Goal: Contribute content

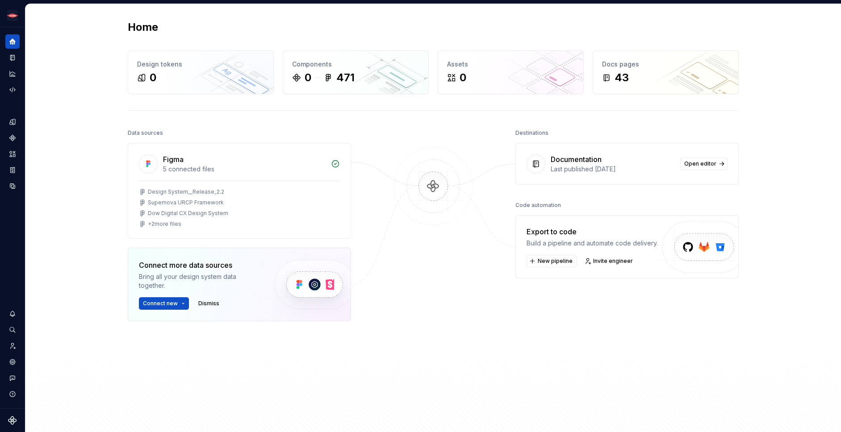
click at [456, 358] on div at bounding box center [433, 256] width 89 height 259
click at [700, 160] on span "Open editor" at bounding box center [700, 163] width 32 height 7
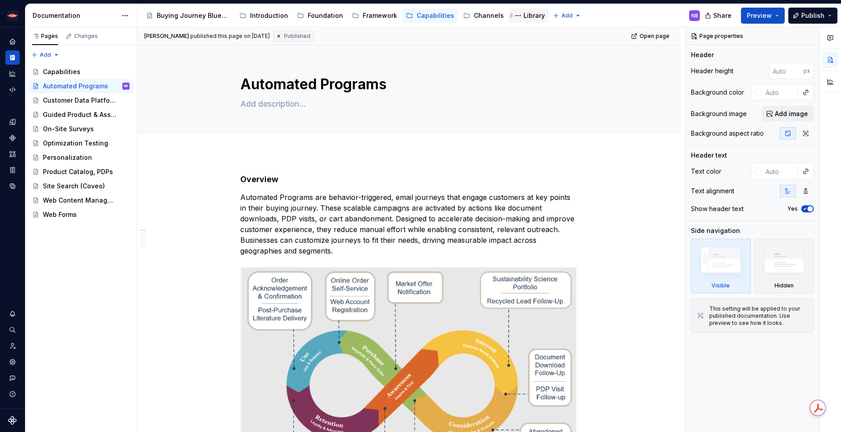
click at [525, 13] on div "Library" at bounding box center [533, 15] width 21 height 9
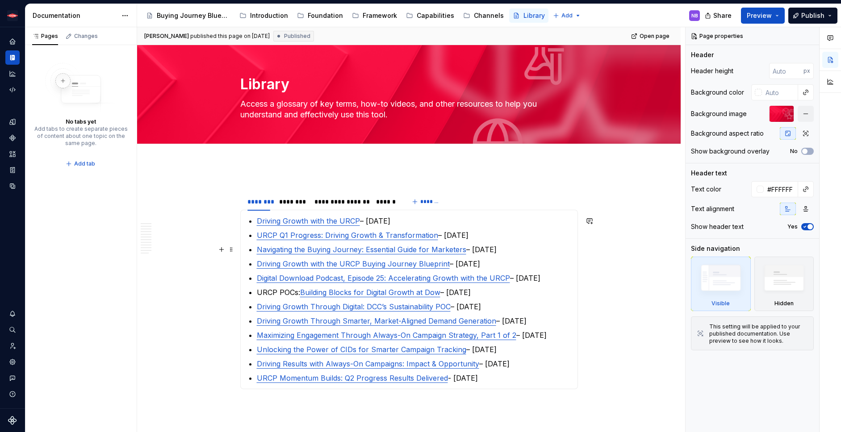
scroll to position [84, 0]
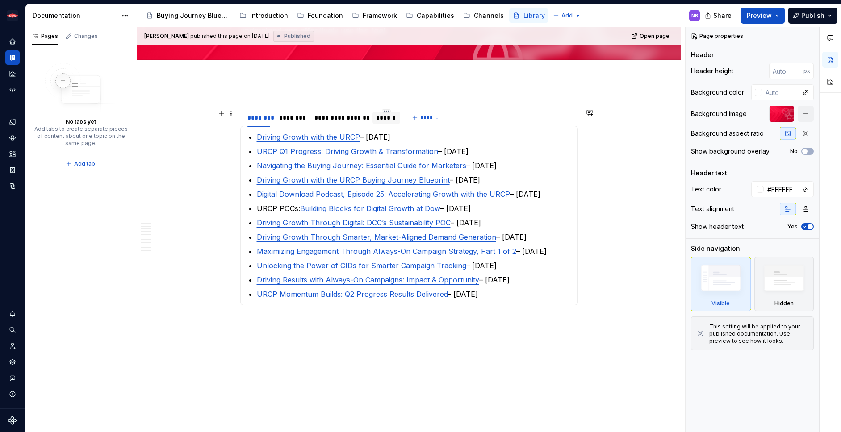
click at [384, 121] on div "******" at bounding box center [386, 117] width 21 height 9
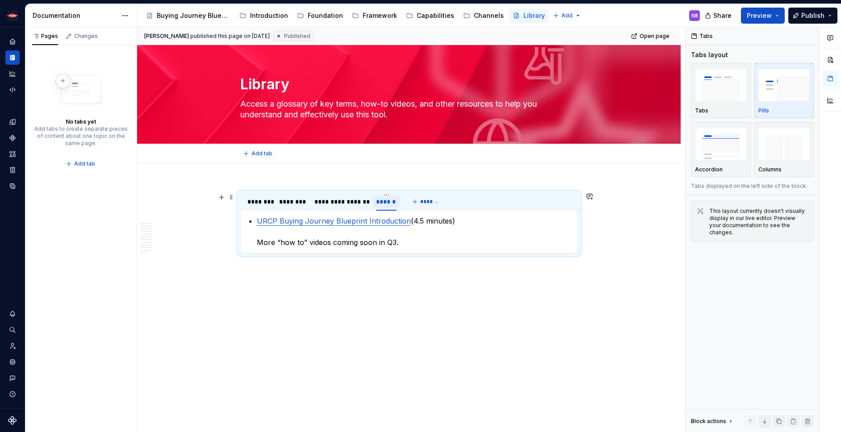
scroll to position [0, 0]
type textarea "*"
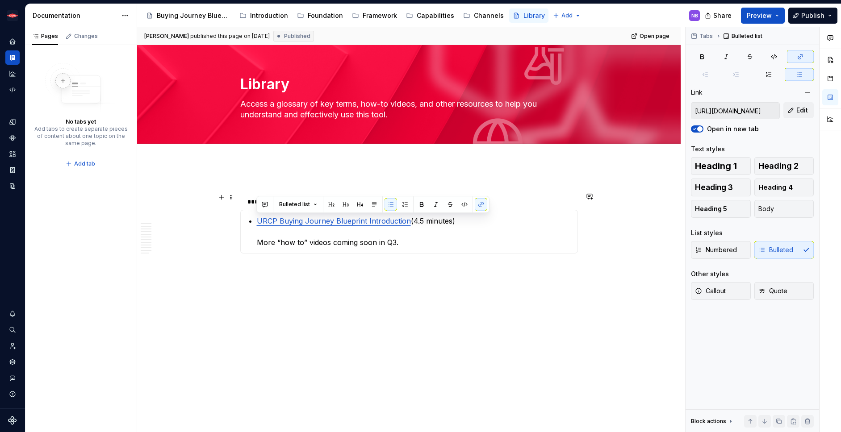
drag, startPoint x: 403, startPoint y: 240, endPoint x: 173, endPoint y: 205, distance: 232.7
click at [173, 205] on div "**********" at bounding box center [408, 289] width 543 height 252
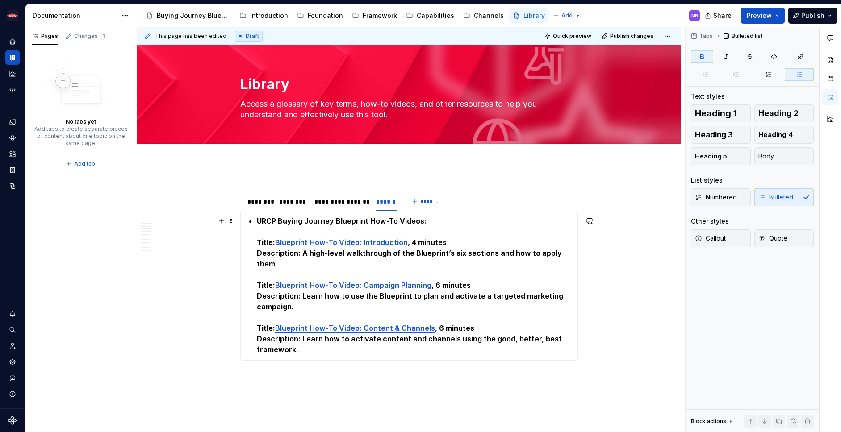
click at [259, 221] on strong "URCP Buying Journey Blueprint How-To Videos:" at bounding box center [342, 221] width 170 height 9
click at [253, 222] on section-item-column "URCP Buying Journey Blueprint How-To Videos: Title: Blueprint How-To Video: Int…" at bounding box center [409, 285] width 326 height 139
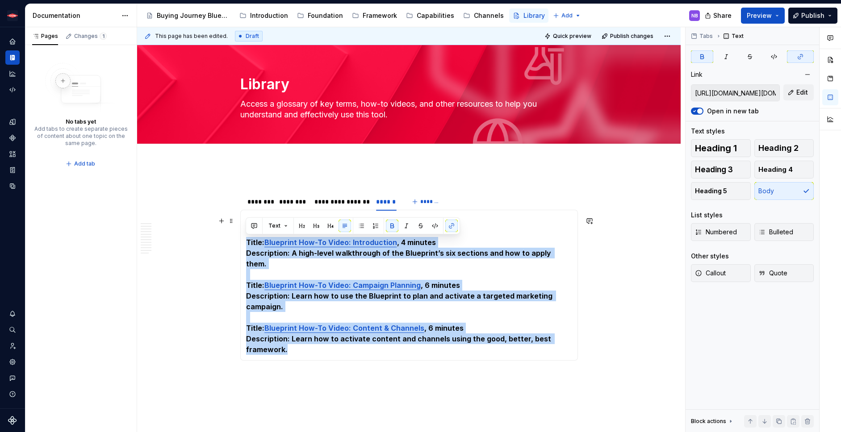
drag, startPoint x: 247, startPoint y: 244, endPoint x: 326, endPoint y: 336, distance: 121.3
click at [326, 336] on p "URCP Buying Journey Blueprint How-To Videos: Title: Blueprint How-To Video: Int…" at bounding box center [409, 285] width 326 height 139
click at [361, 227] on button "button" at bounding box center [361, 226] width 13 height 13
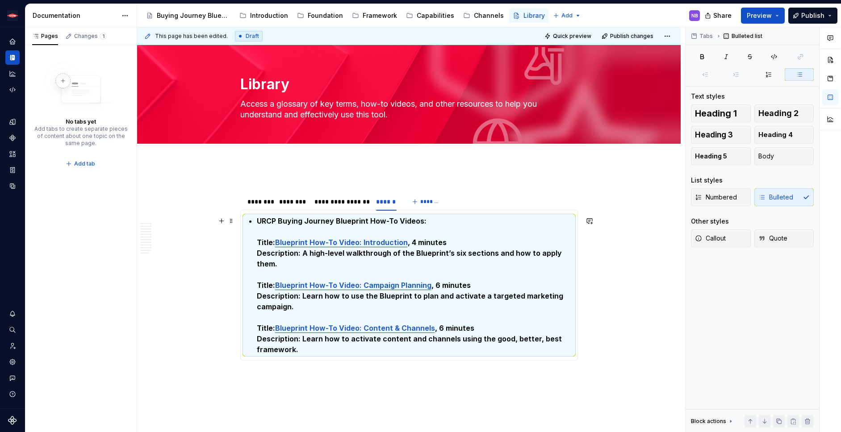
click at [248, 237] on section-item-column "URCP Buying Journey Blueprint How-To Videos: Title: Blueprint How-To Video: Int…" at bounding box center [409, 285] width 326 height 139
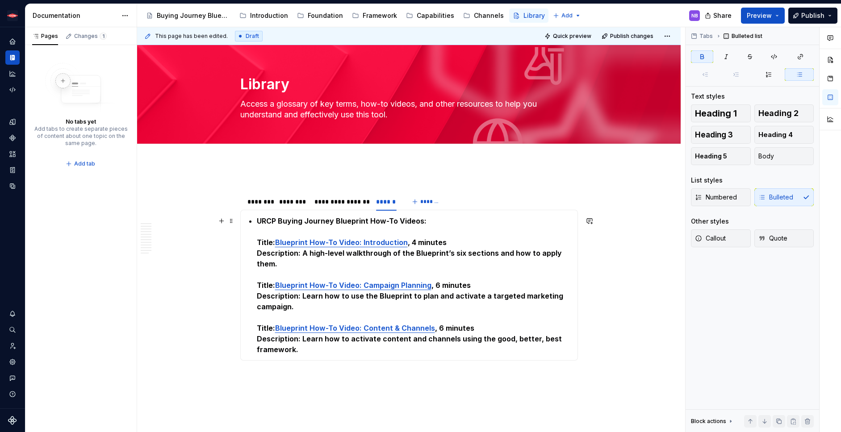
click at [254, 242] on section-item-column "URCP Buying Journey Blueprint How-To Videos: Title: Blueprint How-To Video: Int…" at bounding box center [409, 285] width 326 height 139
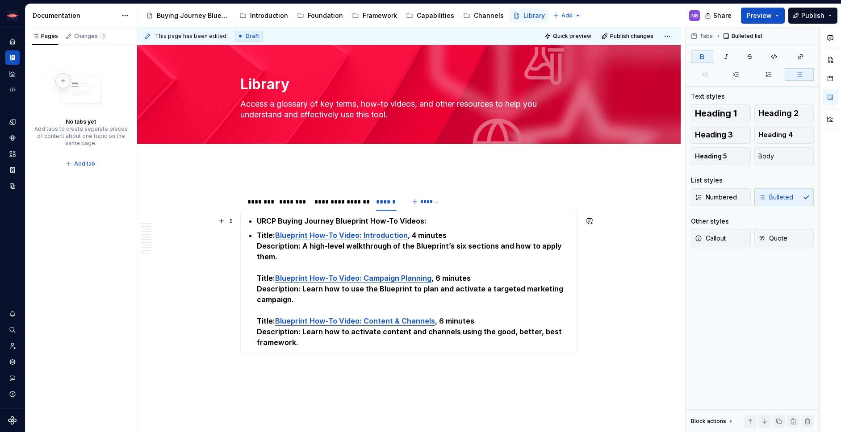
click at [257, 223] on strong "URCP Buying Journey Blueprint How-To Videos:" at bounding box center [342, 221] width 170 height 9
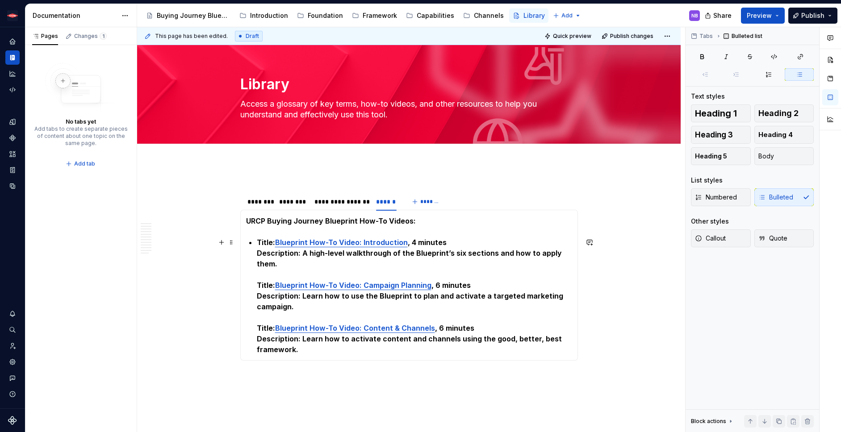
click at [255, 283] on section-item-column "URCP Buying Journey Blueprint How-To Videos: Title: Blueprint How-To Video: Int…" at bounding box center [409, 285] width 326 height 139
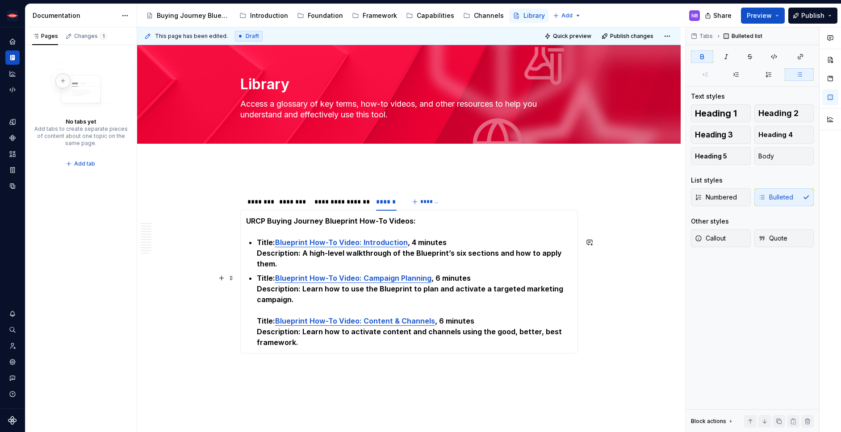
click at [252, 322] on section-item-column "URCP Buying Journey Blueprint How-To Videos: Title: Blueprint How-To Video: Int…" at bounding box center [409, 282] width 326 height 132
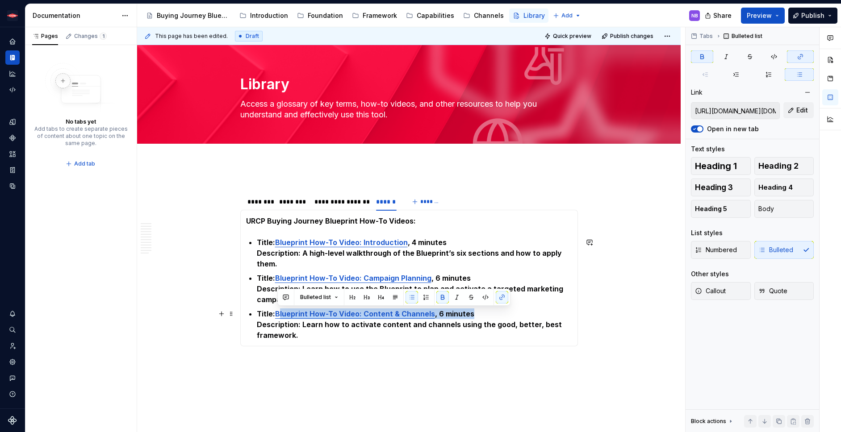
drag, startPoint x: 479, startPoint y: 314, endPoint x: 279, endPoint y: 318, distance: 200.5
click at [279, 318] on p "Title: Blueprint How-To Video: Content & Channels , 6 minutes Description: Lear…" at bounding box center [414, 325] width 315 height 32
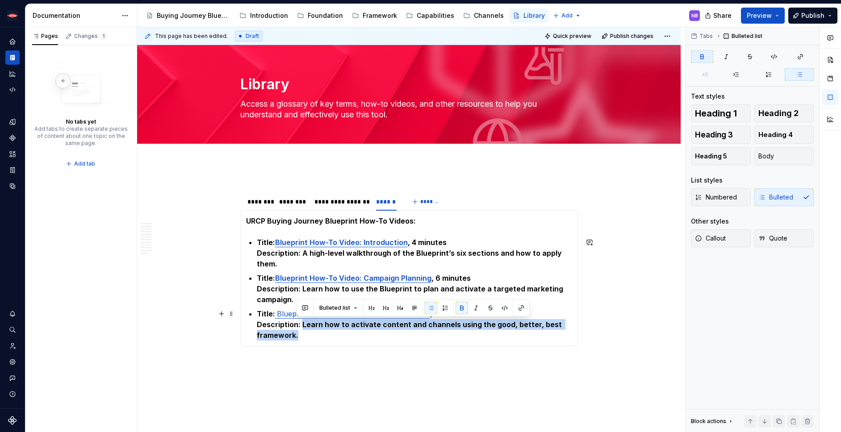
drag, startPoint x: 325, startPoint y: 336, endPoint x: 301, endPoint y: 323, distance: 27.6
click at [301, 323] on p "Title: Blueprint How-To Video: Content & Channels , 6 minutes Description: Lear…" at bounding box center [414, 325] width 315 height 32
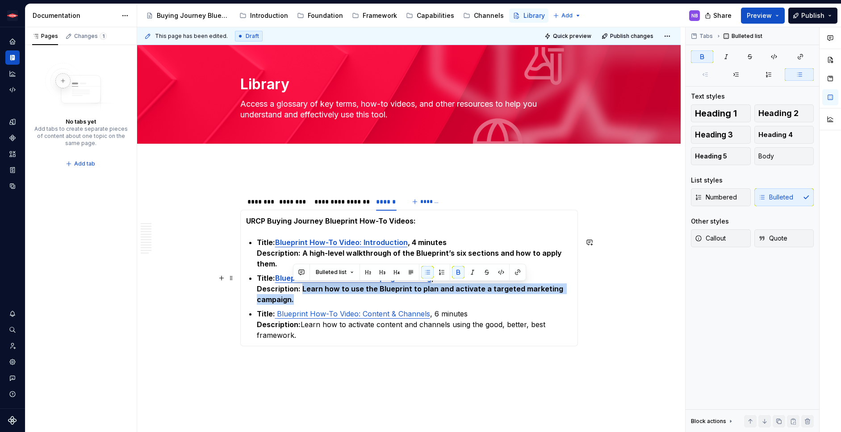
drag, startPoint x: 309, startPoint y: 296, endPoint x: 301, endPoint y: 290, distance: 9.6
click at [301, 290] on p "Title: Blueprint How-To Video: Campaign Planning , 6 minutes Description: Learn…" at bounding box center [414, 289] width 315 height 32
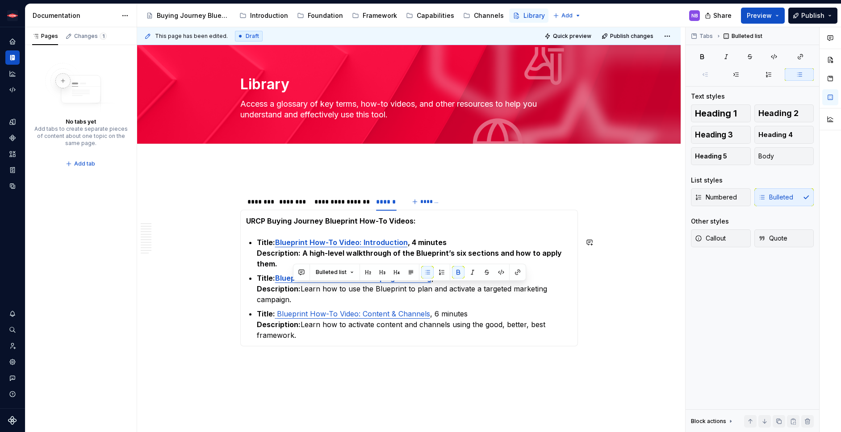
click at [589, 279] on div "**********" at bounding box center [408, 335] width 543 height 345
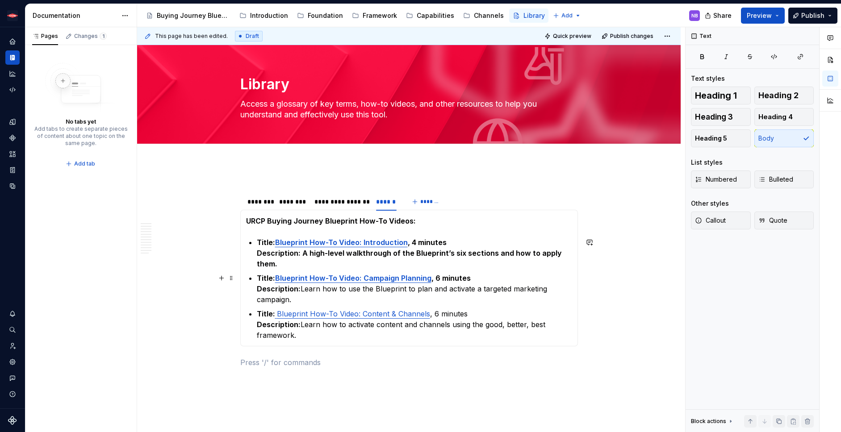
click at [536, 294] on p "Title: Blueprint How-To Video: Campaign Planning , 6 minutes Description: Learn…" at bounding box center [414, 289] width 315 height 32
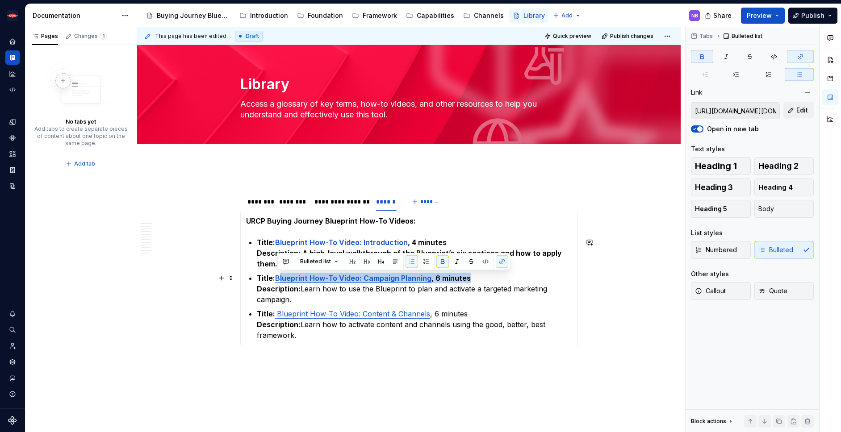
drag, startPoint x: 491, startPoint y: 279, endPoint x: 277, endPoint y: 281, distance: 213.9
click at [277, 281] on p "Title: Blueprint How-To Video: Campaign Planning , 6 minutes Description: Learn…" at bounding box center [414, 289] width 315 height 32
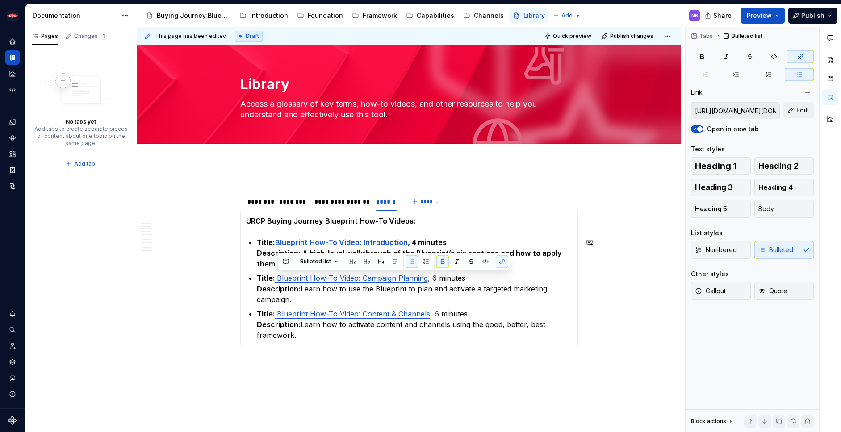
click at [272, 262] on strong "Description: A high-level walkthrough of the Blueprint’s six sections and how t…" at bounding box center [410, 259] width 307 height 20
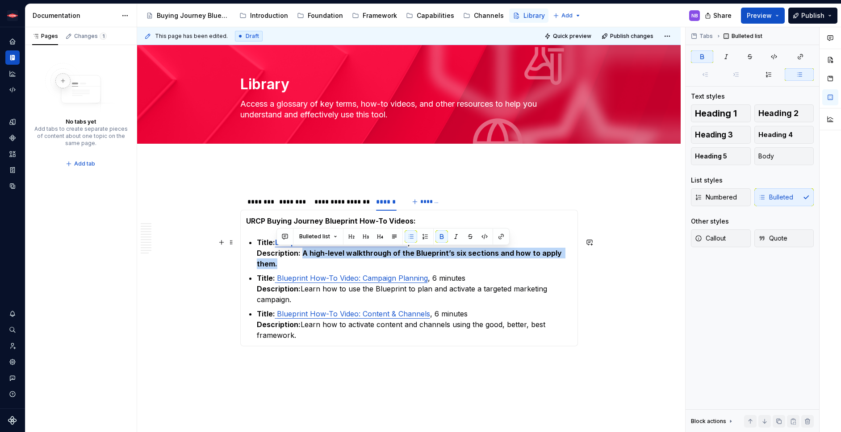
drag, startPoint x: 290, startPoint y: 265, endPoint x: 301, endPoint y: 257, distance: 13.3
click at [301, 257] on p "Title: Blueprint How-To Video: Introduction , 4 minutes Description: A high-lev…" at bounding box center [414, 253] width 315 height 32
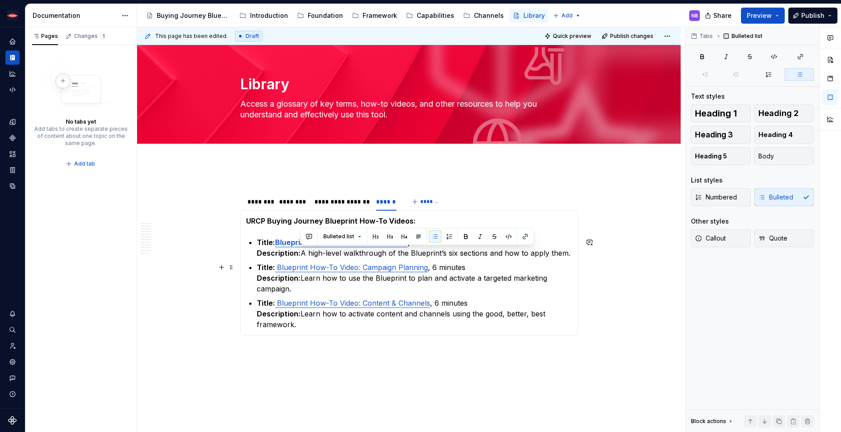
click at [485, 278] on p "Title: Blueprint How-To Video: Campaign Planning , 6 minutes Description: Learn…" at bounding box center [414, 278] width 315 height 32
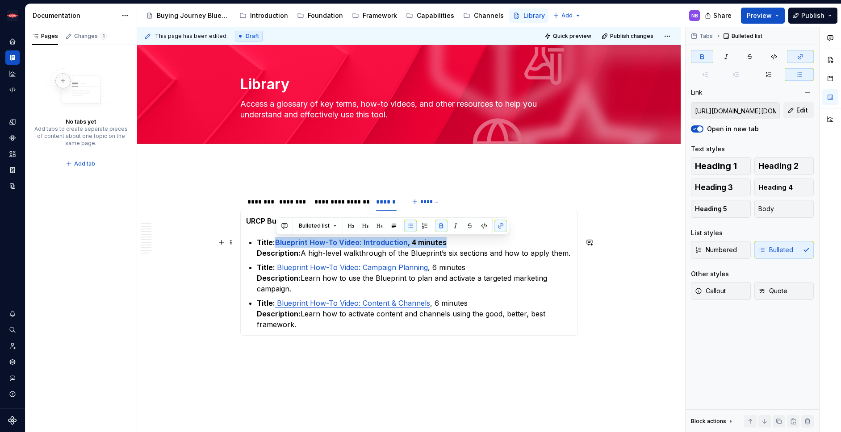
drag, startPoint x: 398, startPoint y: 245, endPoint x: 276, endPoint y: 247, distance: 121.9
click at [276, 247] on p "Title: Blueprint How-To Video: Introduction , 4 minutes Description: A high-lev…" at bounding box center [414, 247] width 315 height 21
click at [558, 341] on div "**********" at bounding box center [409, 271] width 338 height 172
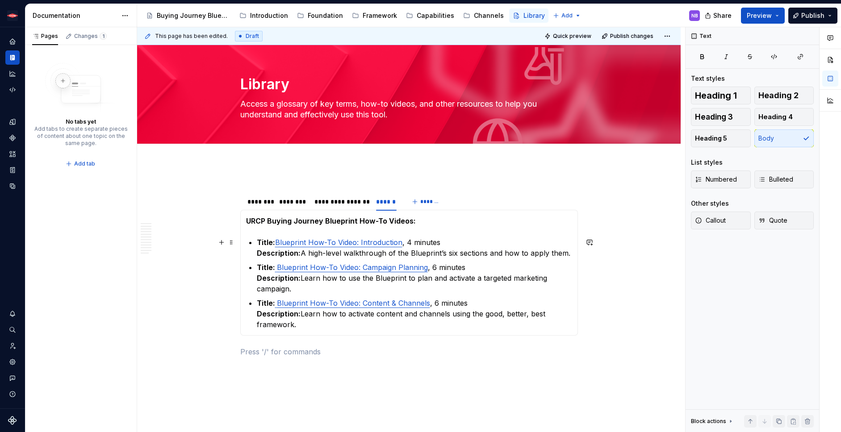
click at [277, 242] on link "Blueprint How-To Video: Introduction" at bounding box center [338, 242] width 127 height 9
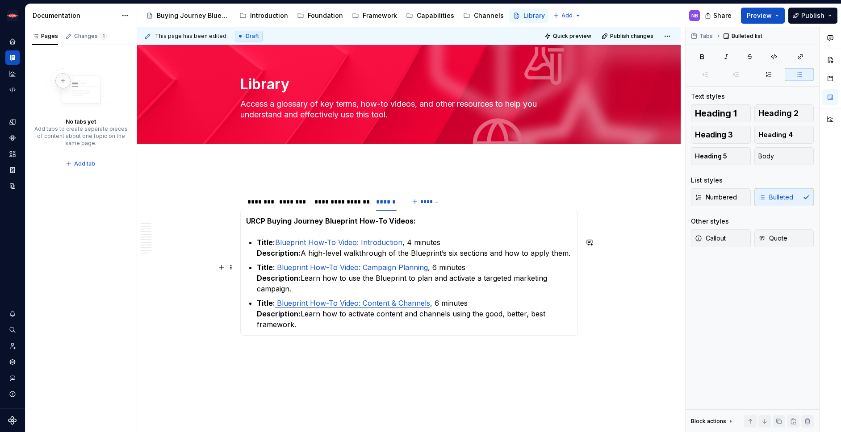
drag, startPoint x: 277, startPoint y: 268, endPoint x: 283, endPoint y: 271, distance: 6.4
click at [277, 268] on link "Blueprint How-To Video: Campaign Planning" at bounding box center [351, 267] width 153 height 9
click at [279, 305] on link "Blueprint How-To Video: Content & Channels" at bounding box center [352, 303] width 155 height 9
click at [503, 294] on p "Title: Blueprint How-To Video: Campaign Planning , 6 minutes Description: Learn…" at bounding box center [414, 278] width 315 height 32
click at [811, 13] on span "Publish" at bounding box center [812, 15] width 23 height 9
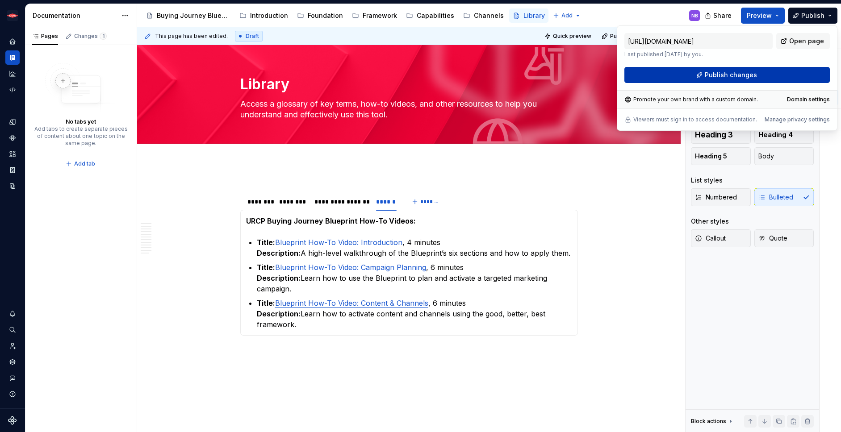
click at [794, 74] on button "Publish changes" at bounding box center [726, 75] width 205 height 16
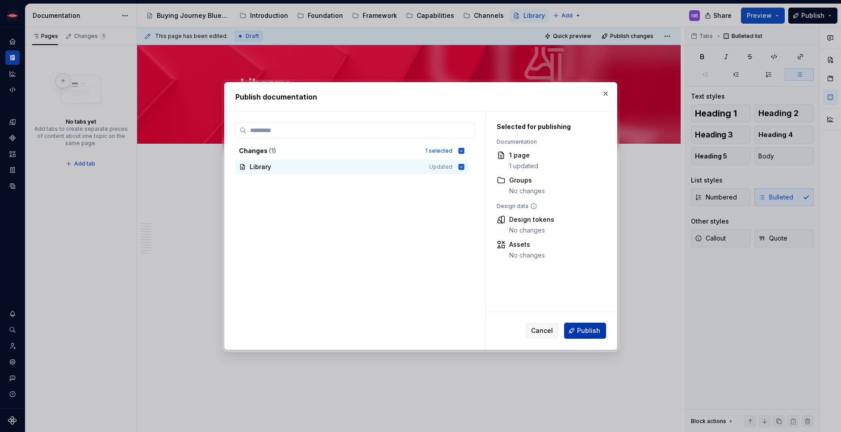
click at [604, 330] on button "Publish" at bounding box center [585, 331] width 42 height 16
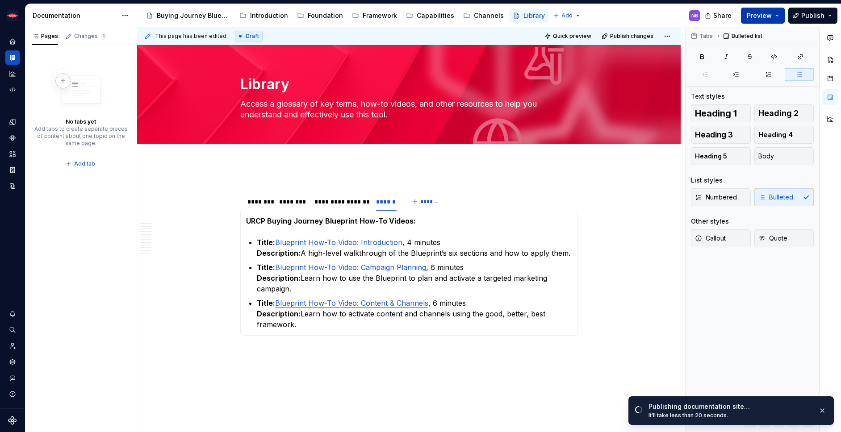
click at [770, 18] on span "Preview" at bounding box center [759, 15] width 25 height 9
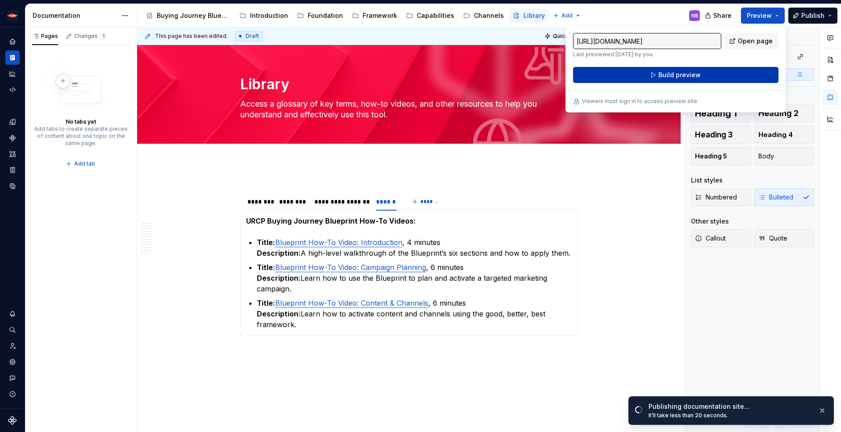
click at [748, 77] on button "Build preview" at bounding box center [675, 75] width 205 height 16
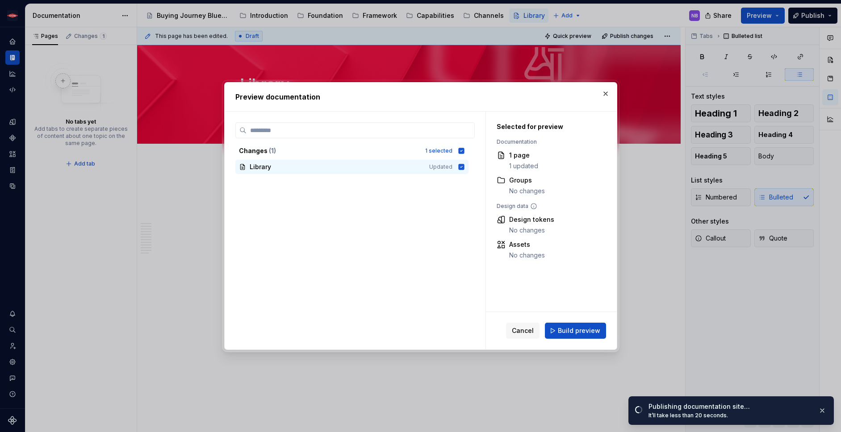
click at [584, 339] on div "Cancel Build preview" at bounding box center [551, 331] width 131 height 38
click at [581, 327] on span "Build preview" at bounding box center [579, 330] width 42 height 9
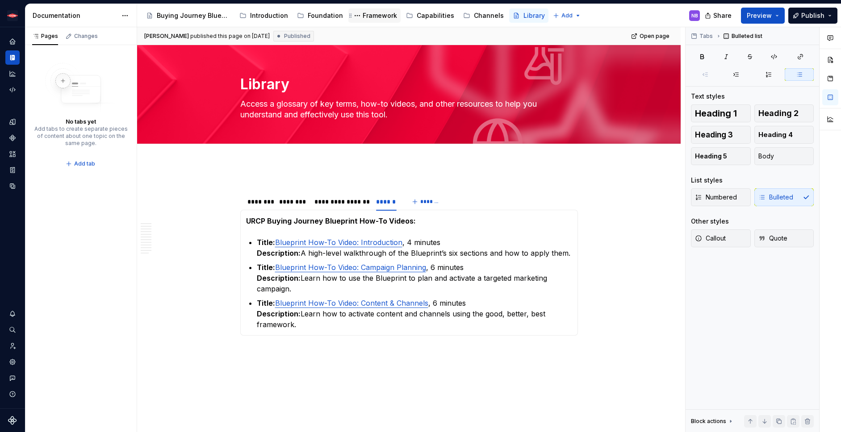
click at [367, 22] on div "Framework" at bounding box center [374, 15] width 52 height 14
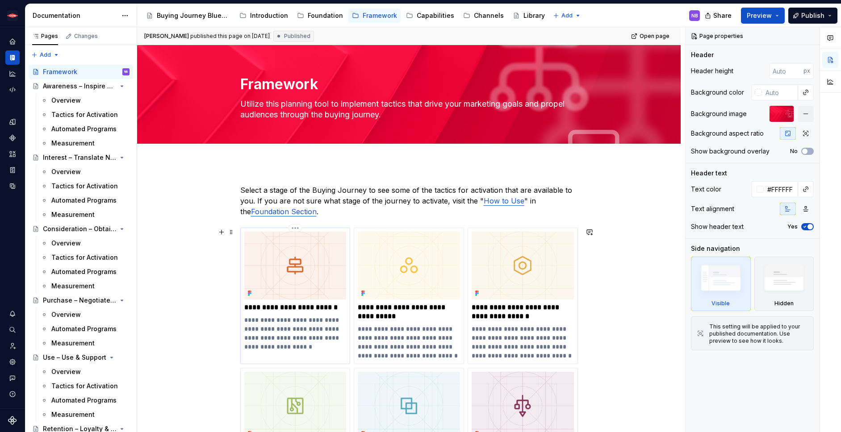
click at [268, 309] on p "**********" at bounding box center [295, 307] width 102 height 9
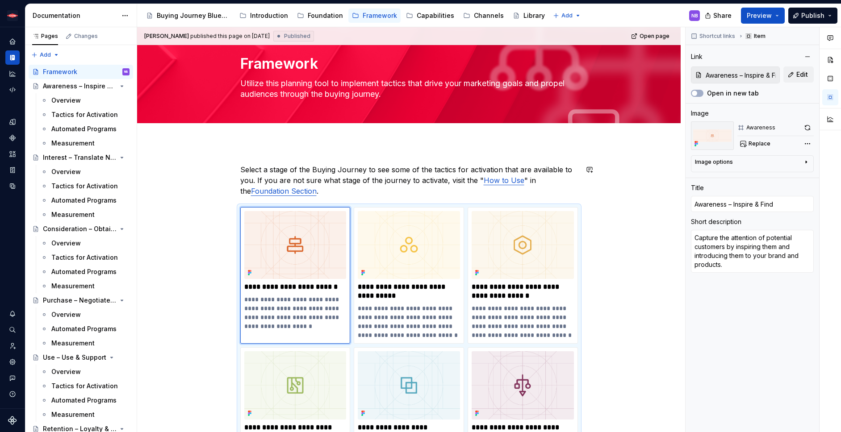
scroll to position [22, 0]
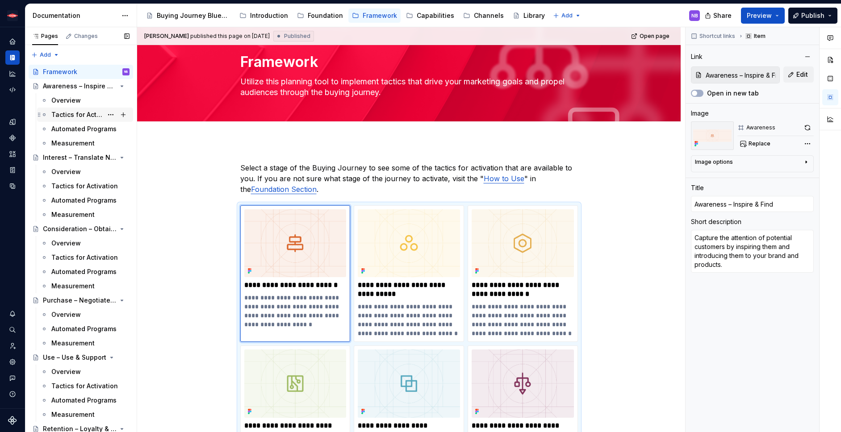
click at [70, 112] on div "Tactics for Activation" at bounding box center [76, 114] width 51 height 9
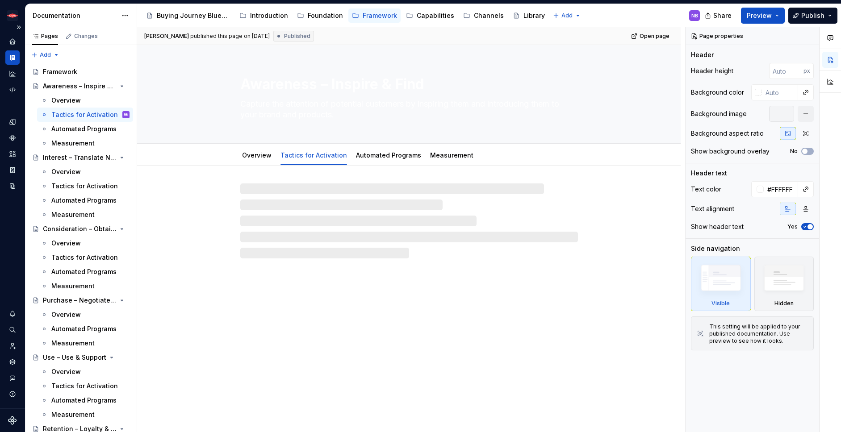
type textarea "*"
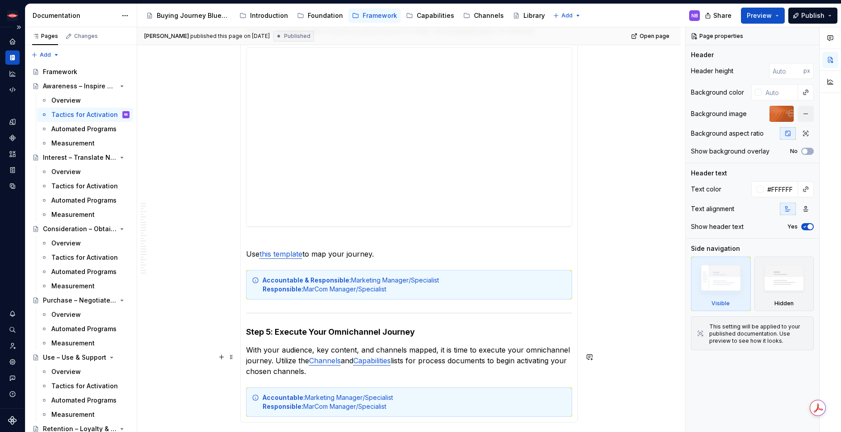
scroll to position [1830, 0]
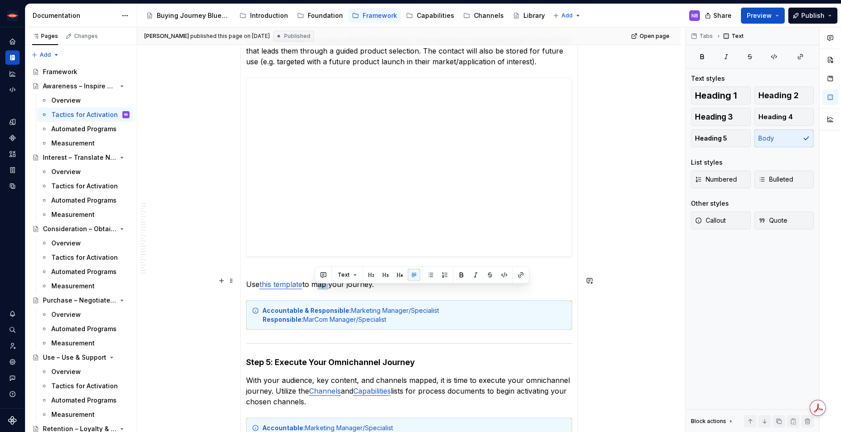
drag, startPoint x: 316, startPoint y: 294, endPoint x: 328, endPoint y: 293, distance: 11.7
click at [328, 290] on p "Use this template to map your journey." at bounding box center [409, 278] width 326 height 21
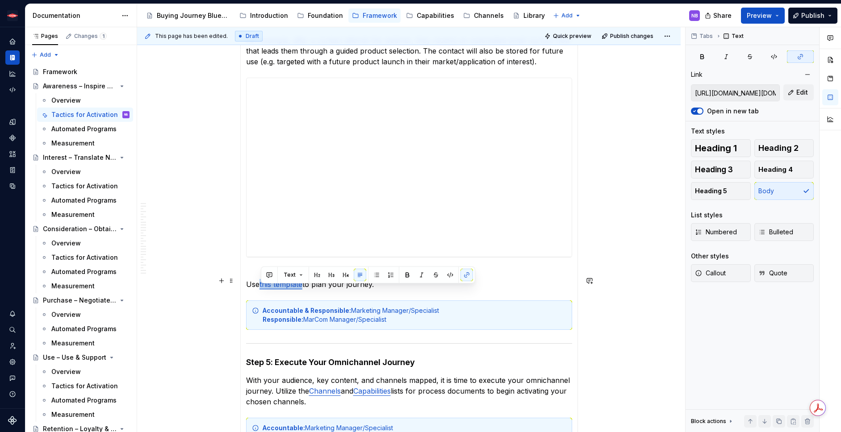
drag, startPoint x: 304, startPoint y: 292, endPoint x: 261, endPoint y: 290, distance: 42.9
click at [261, 290] on p "Use this template to plan your journey." at bounding box center [409, 278] width 326 height 21
click at [458, 276] on div "Text" at bounding box center [368, 275] width 210 height 13
click at [460, 276] on button "button" at bounding box center [466, 275] width 13 height 13
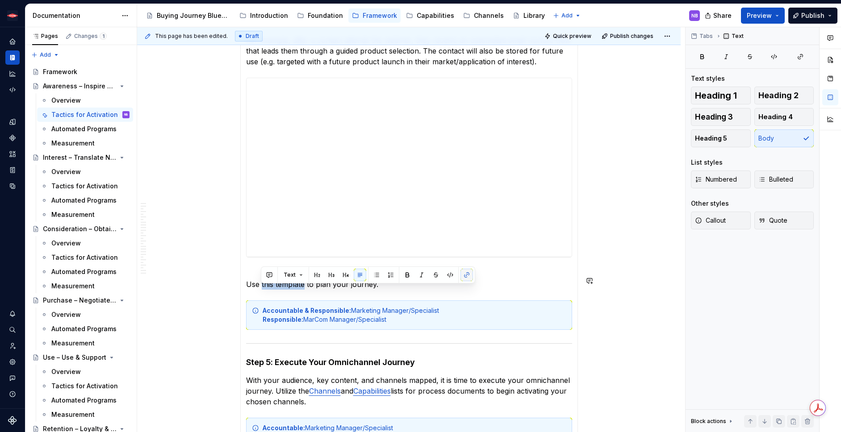
click at [465, 278] on button "button" at bounding box center [466, 275] width 13 height 13
click at [464, 273] on button "button" at bounding box center [466, 275] width 13 height 13
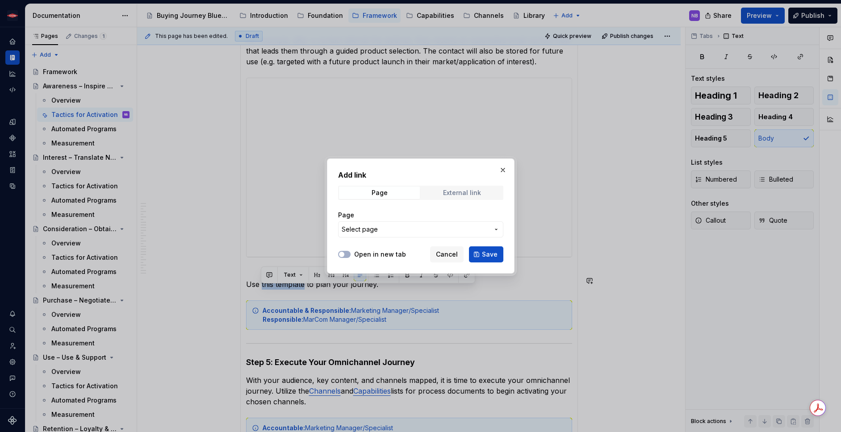
click at [443, 192] on div "External link" at bounding box center [462, 192] width 38 height 7
click at [377, 234] on input "URL" at bounding box center [420, 230] width 165 height 16
paste input "[URL][DOMAIN_NAME][DOMAIN_NAME][DOMAIN_NAME][EMAIL_ADDRESS][PERSON_NAME][DOMAIN…"
type input "[URL][DOMAIN_NAME][DOMAIN_NAME][DOMAIN_NAME][EMAIL_ADDRESS][PERSON_NAME][DOMAIN…"
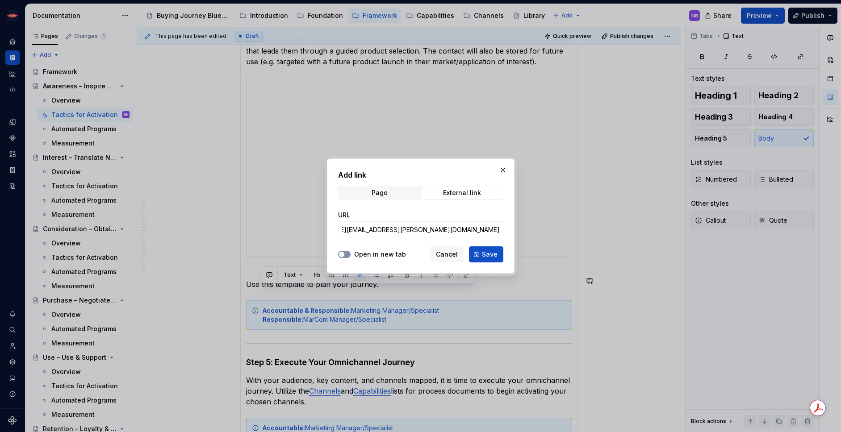
click at [347, 255] on button "Open in new tab" at bounding box center [344, 254] width 13 height 7
click at [485, 251] on span "Save" at bounding box center [490, 254] width 16 height 9
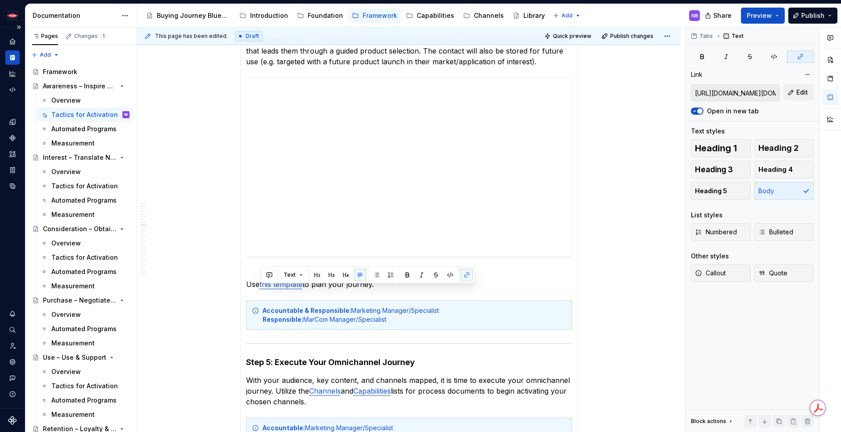
type textarea "*"
click at [473, 276] on div "Text" at bounding box center [368, 275] width 214 height 17
click at [470, 276] on button "button" at bounding box center [466, 275] width 13 height 13
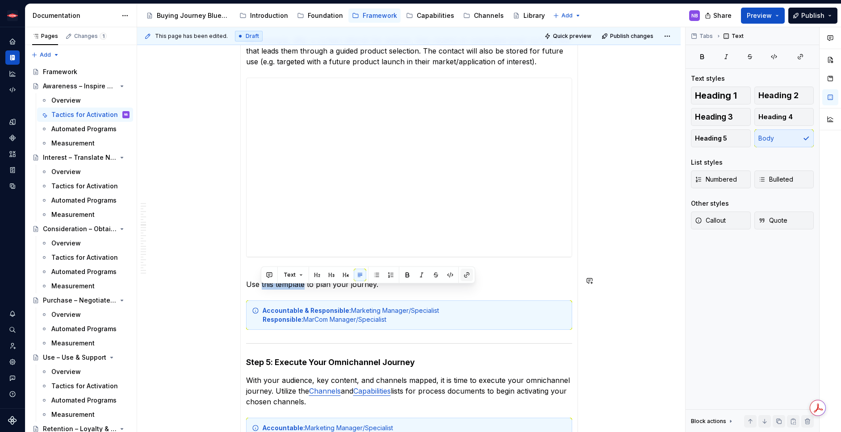
click at [464, 276] on button "button" at bounding box center [466, 275] width 13 height 13
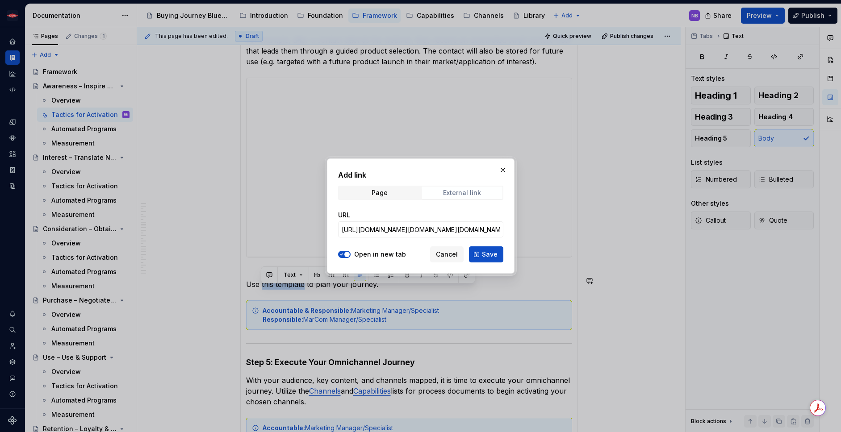
click at [472, 193] on div "External link" at bounding box center [462, 192] width 38 height 7
click at [421, 233] on input "[URL][DOMAIN_NAME][DOMAIN_NAME][DOMAIN_NAME][EMAIL_ADDRESS][PERSON_NAME][DOMAIN…" at bounding box center [420, 230] width 165 height 16
paste input "[DOMAIN_NAME][URL]"
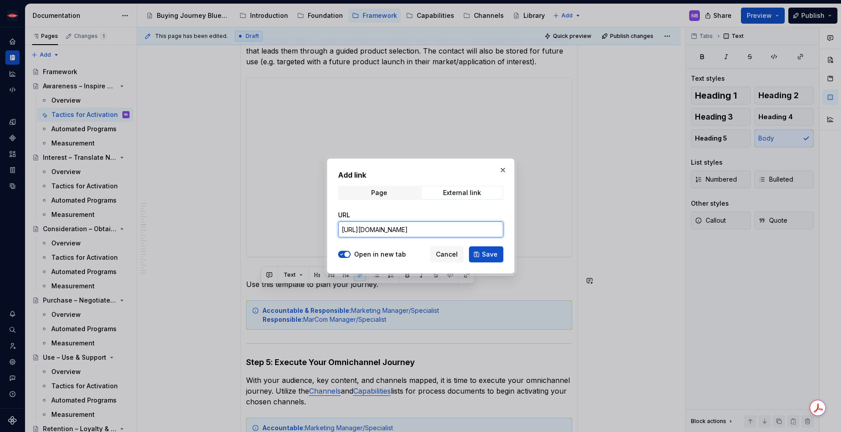
scroll to position [0, 727]
type input "[URL][DOMAIN_NAME]"
click at [485, 257] on span "Save" at bounding box center [490, 254] width 16 height 9
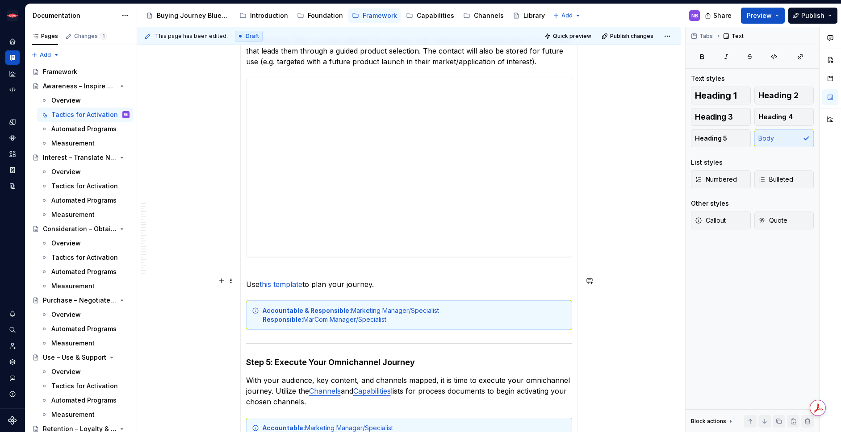
click at [451, 290] on p "Use this template to plan your journey." at bounding box center [409, 278] width 326 height 21
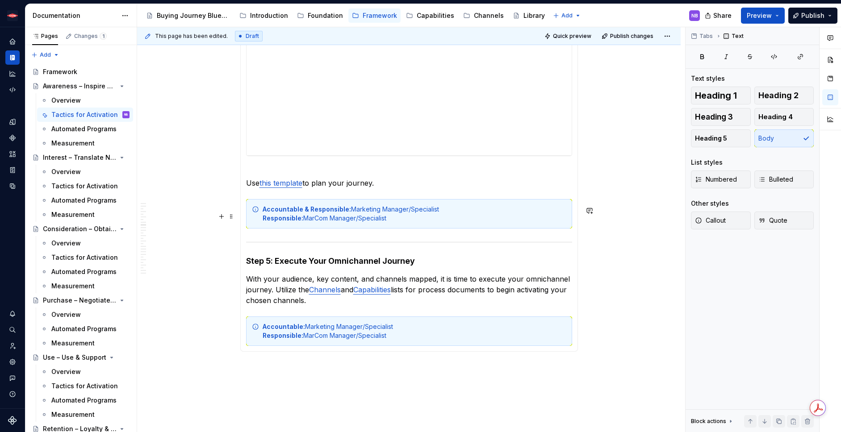
scroll to position [2019, 0]
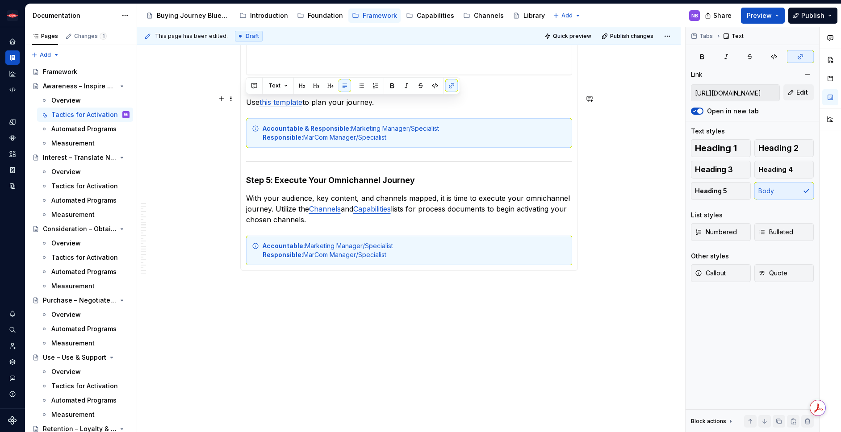
drag, startPoint x: 339, startPoint y: 101, endPoint x: 247, endPoint y: 99, distance: 91.1
click at [247, 99] on p "Use this template to plan your journey." at bounding box center [409, 96] width 326 height 21
copy p "Use this template to plan your journey."
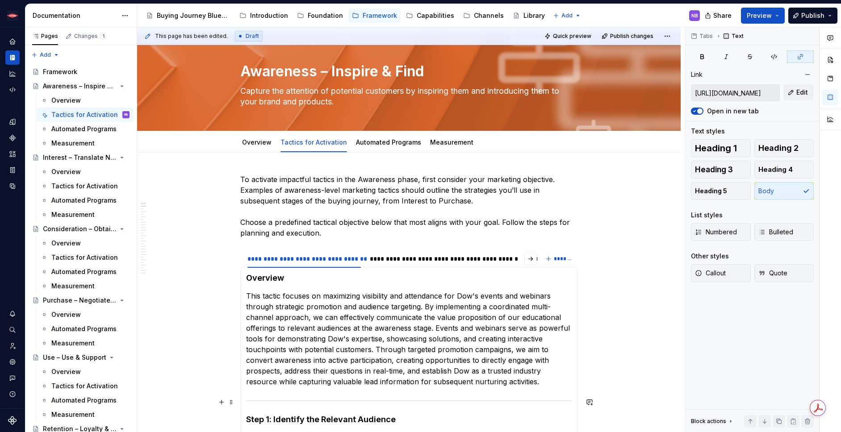
scroll to position [0, 0]
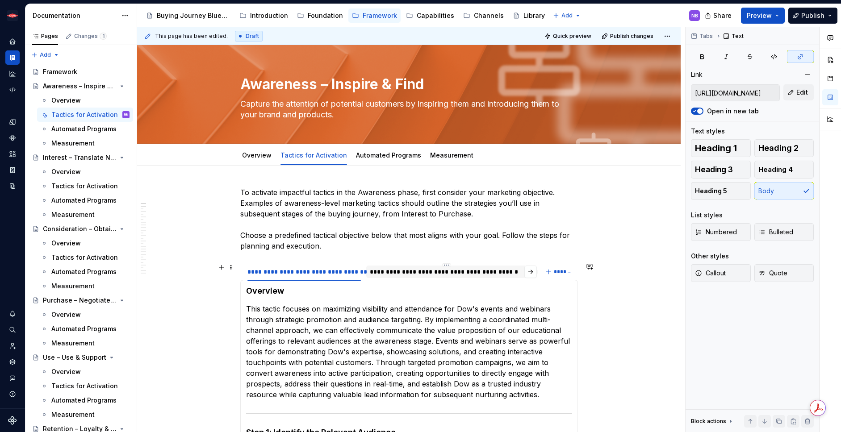
click at [401, 278] on div "**********" at bounding box center [446, 272] width 160 height 13
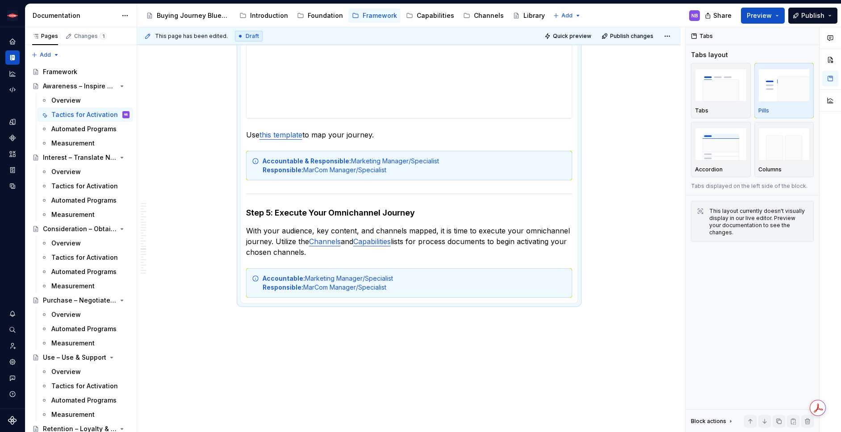
scroll to position [2011, 0]
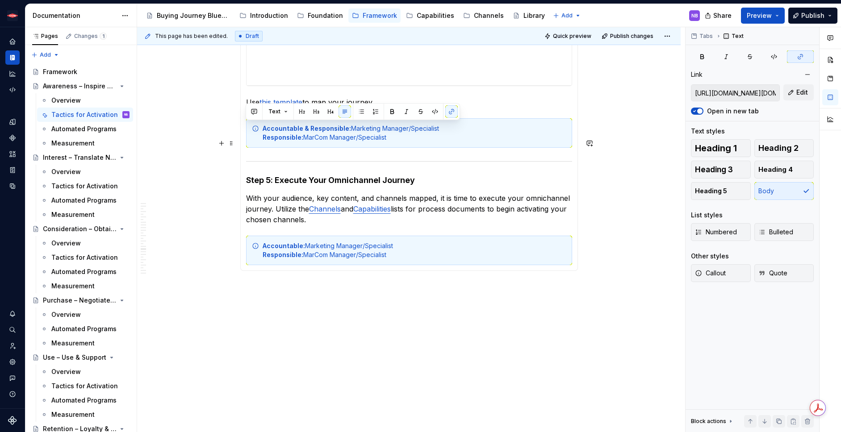
drag, startPoint x: 382, startPoint y: 125, endPoint x: 242, endPoint y: 125, distance: 140.2
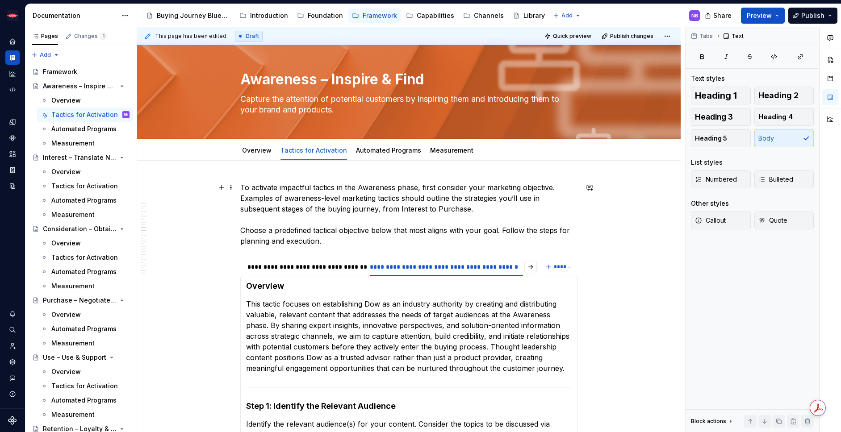
scroll to position [0, 0]
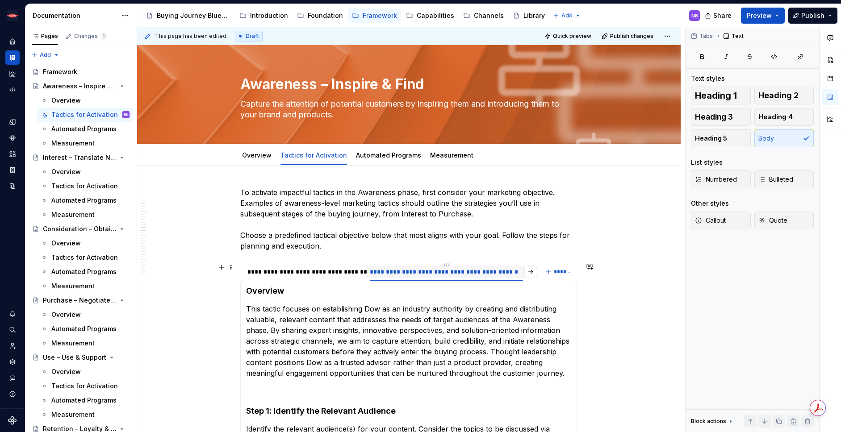
click at [526, 279] on div at bounding box center [446, 279] width 160 height 1
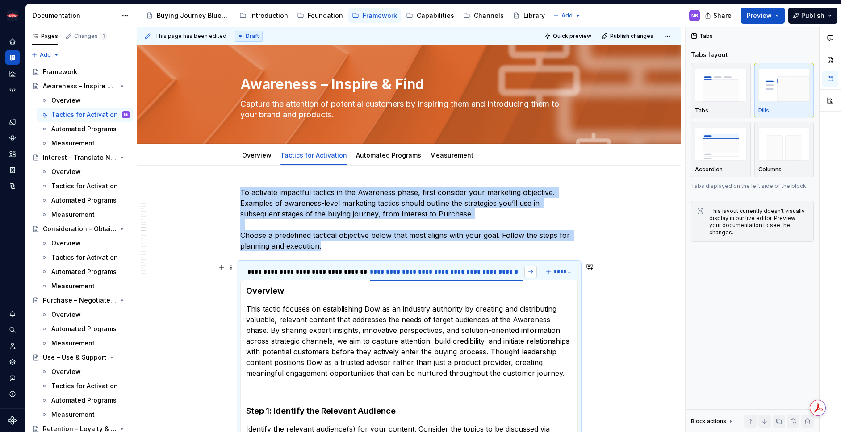
click at [530, 274] on button "button" at bounding box center [530, 272] width 13 height 13
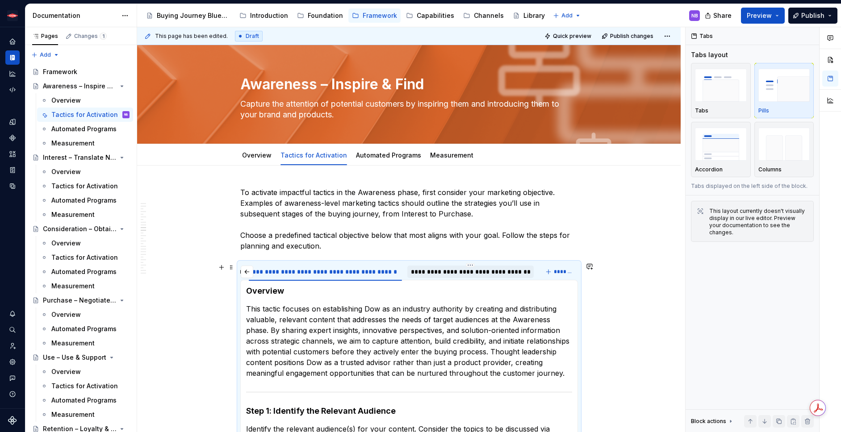
click at [468, 274] on div "**********" at bounding box center [470, 272] width 119 height 9
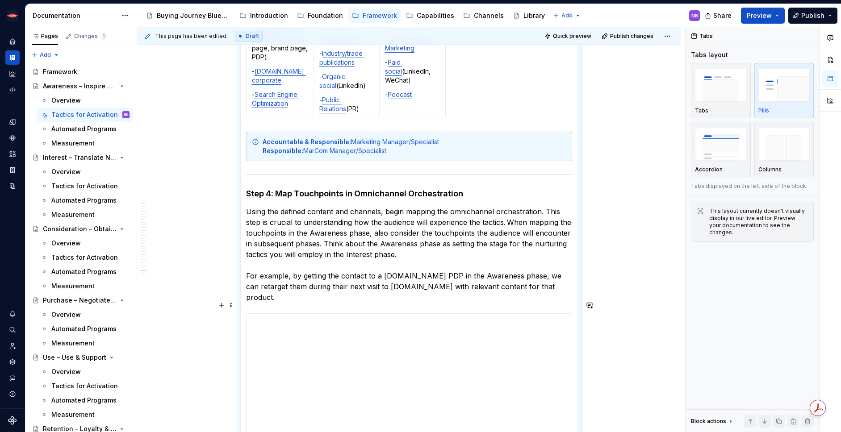
scroll to position [2056, 0]
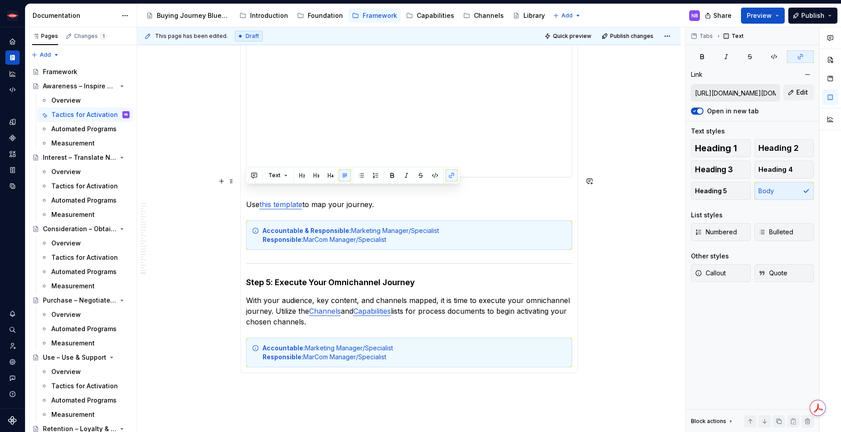
drag, startPoint x: 379, startPoint y: 191, endPoint x: 247, endPoint y: 189, distance: 132.6
click at [247, 189] on p "Use this template to map your journey." at bounding box center [409, 198] width 326 height 21
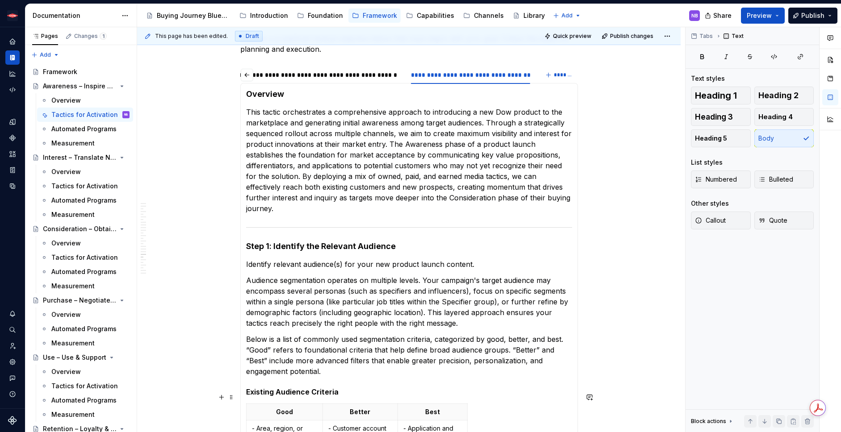
scroll to position [0, 0]
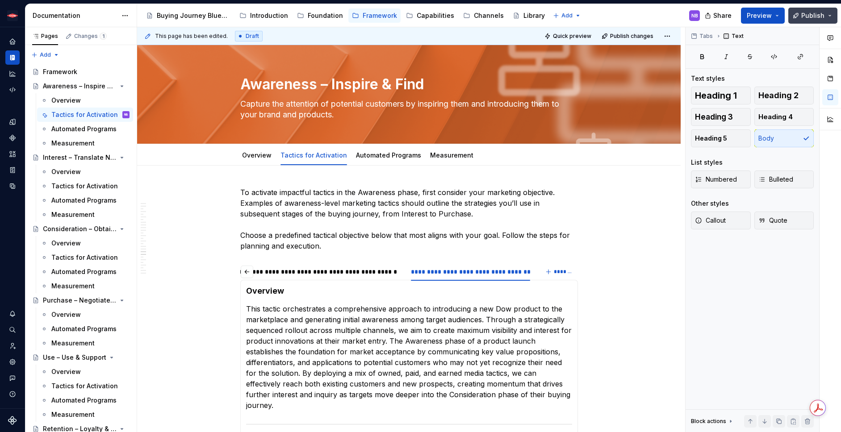
click at [802, 14] on span "Publish" at bounding box center [812, 15] width 23 height 9
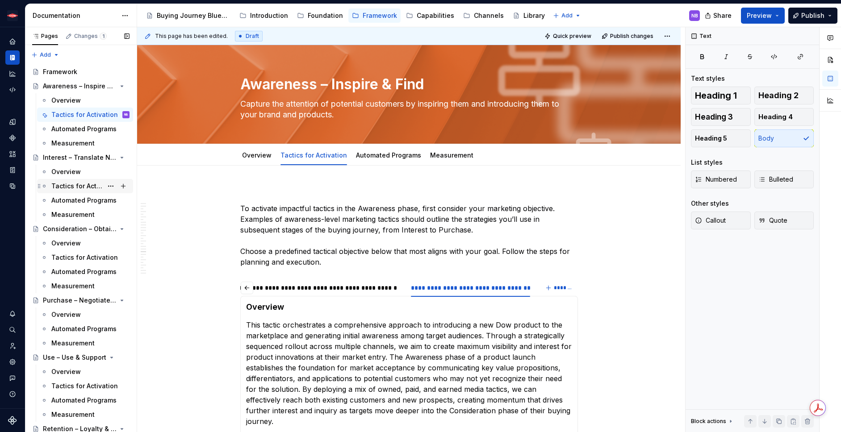
click at [77, 189] on div "Tactics for Activation" at bounding box center [76, 186] width 51 height 9
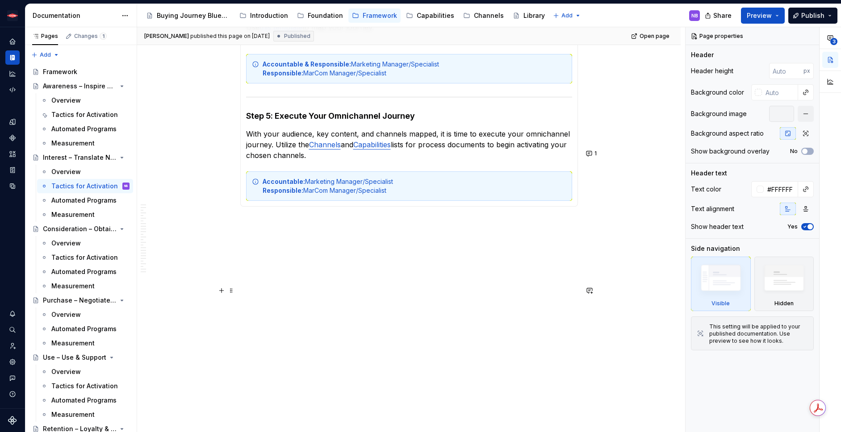
scroll to position [2062, 0]
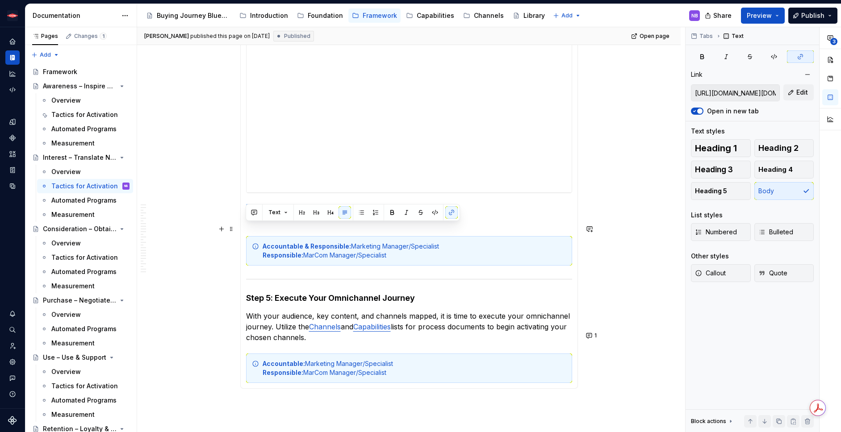
drag, startPoint x: 384, startPoint y: 236, endPoint x: 244, endPoint y: 229, distance: 139.9
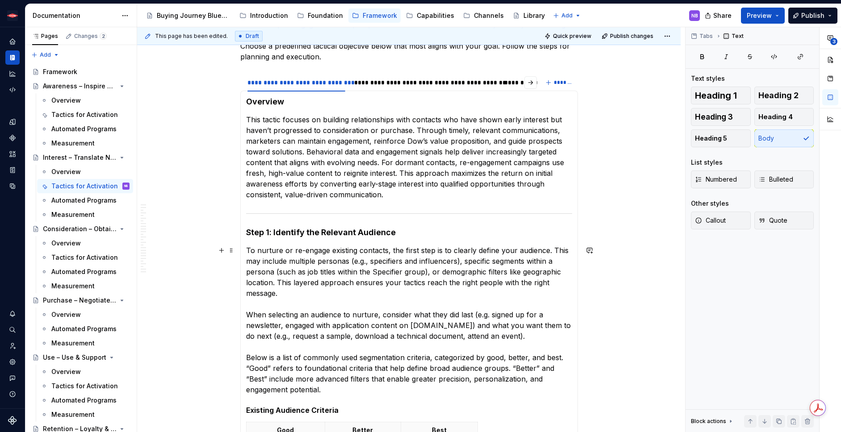
scroll to position [61, 0]
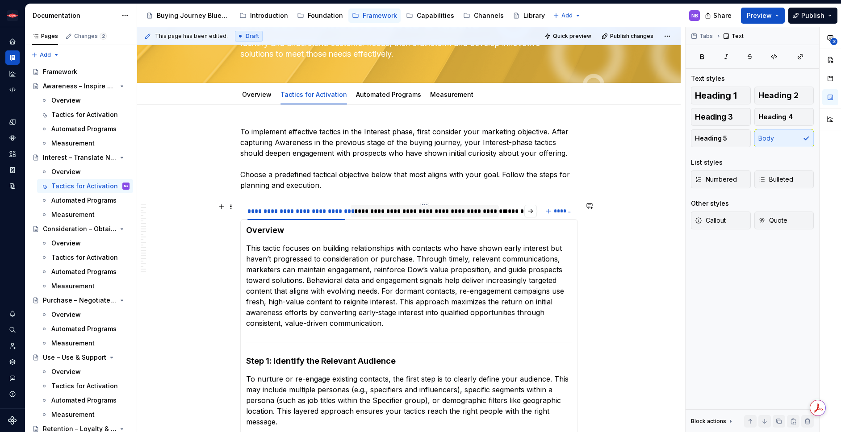
click at [378, 215] on div "**********" at bounding box center [424, 211] width 141 height 9
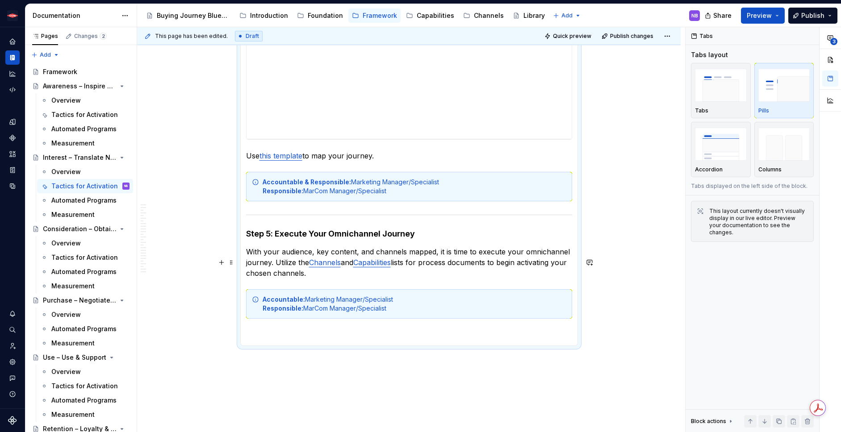
scroll to position [1651, 0]
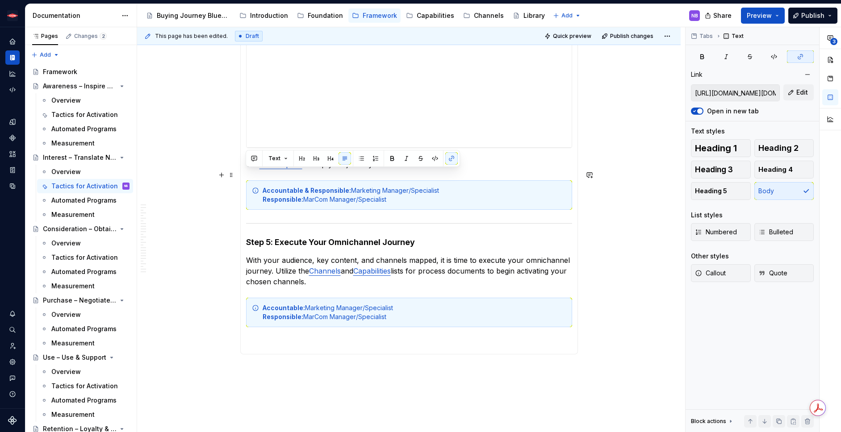
drag, startPoint x: 381, startPoint y: 174, endPoint x: 210, endPoint y: 173, distance: 171.0
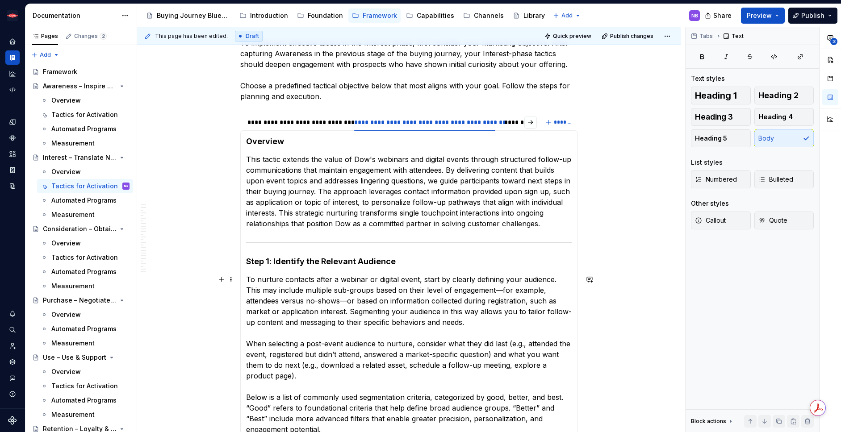
scroll to position [0, 0]
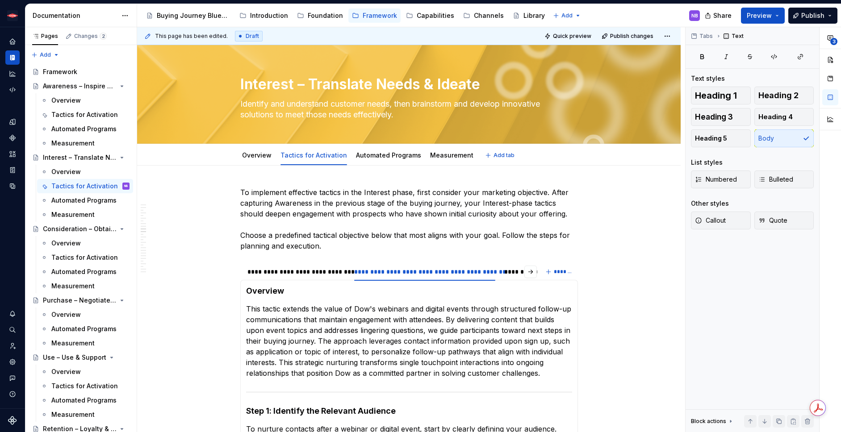
type textarea "*"
click at [531, 272] on button "button" at bounding box center [530, 272] width 13 height 13
click at [460, 270] on div "**********" at bounding box center [471, 272] width 117 height 9
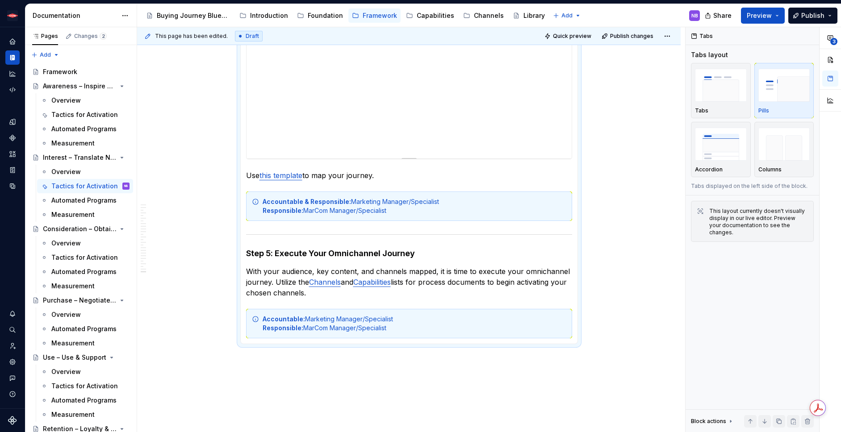
scroll to position [1832, 0]
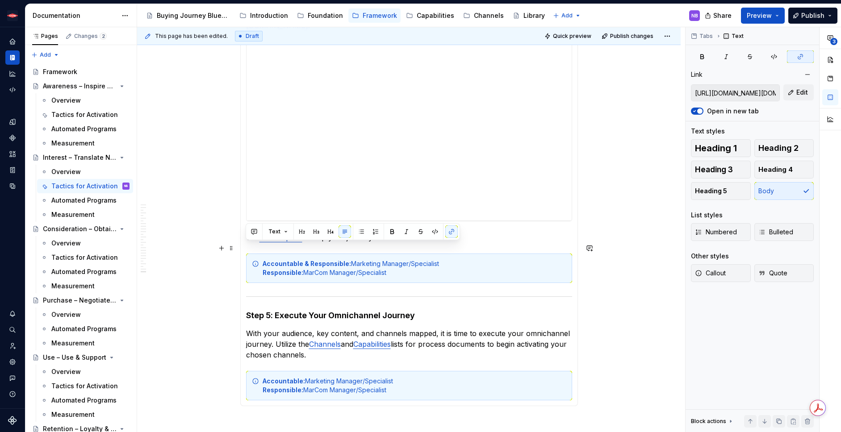
drag, startPoint x: 375, startPoint y: 249, endPoint x: 244, endPoint y: 251, distance: 130.9
paste div
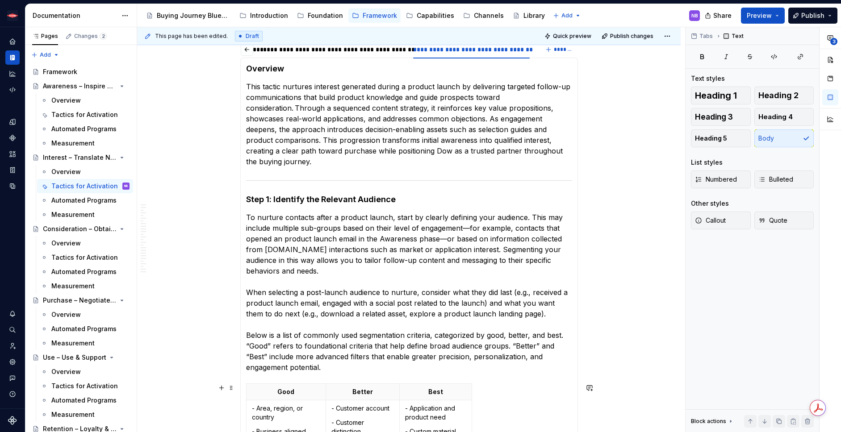
scroll to position [0, 0]
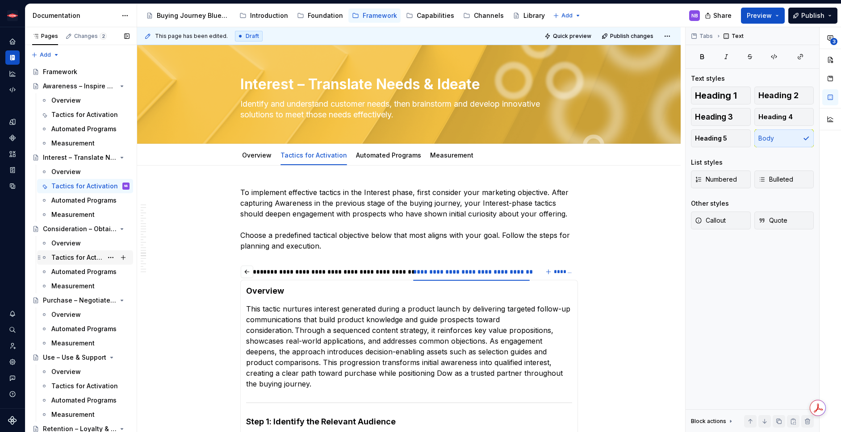
click at [86, 258] on div "Tactics for Activation" at bounding box center [76, 257] width 51 height 9
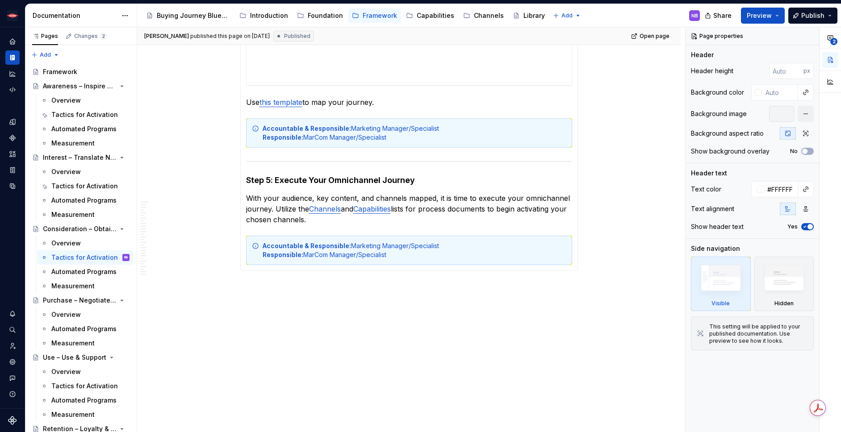
scroll to position [2098, 0]
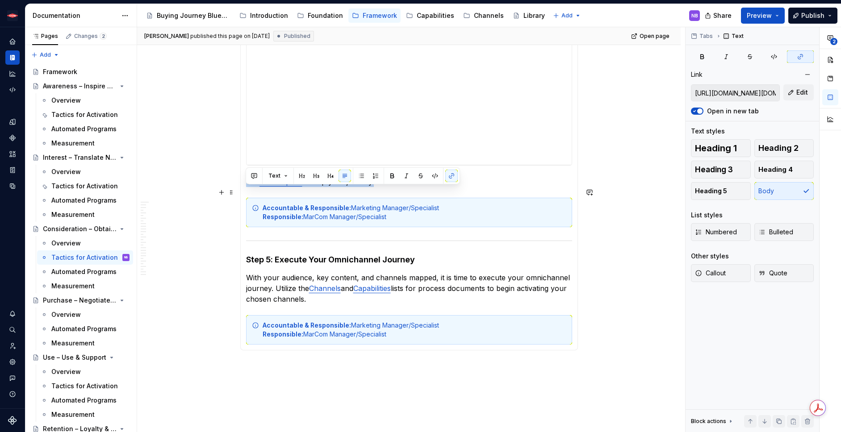
drag, startPoint x: 372, startPoint y: 190, endPoint x: 242, endPoint y: 194, distance: 130.0
paste div
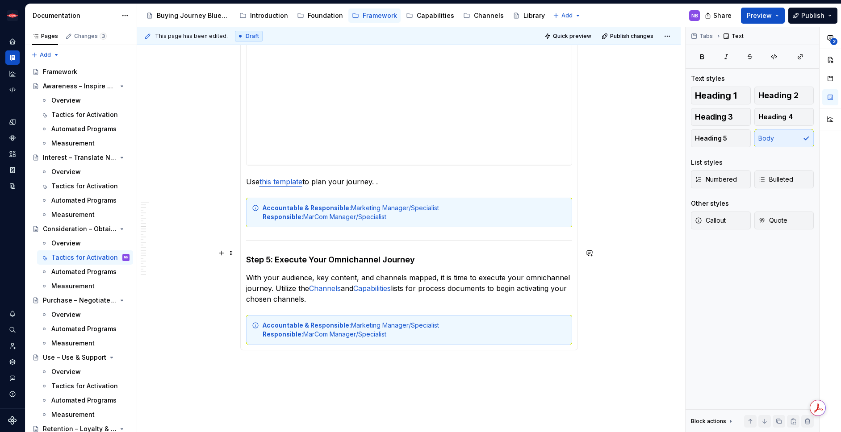
type textarea "*"
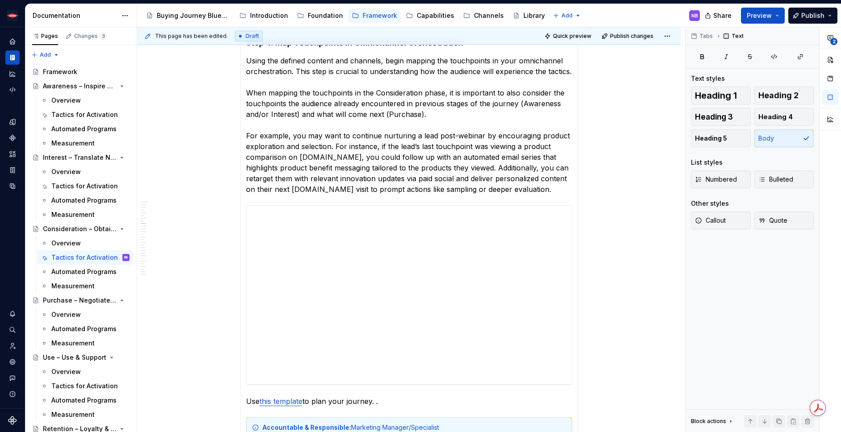
scroll to position [1956, 0]
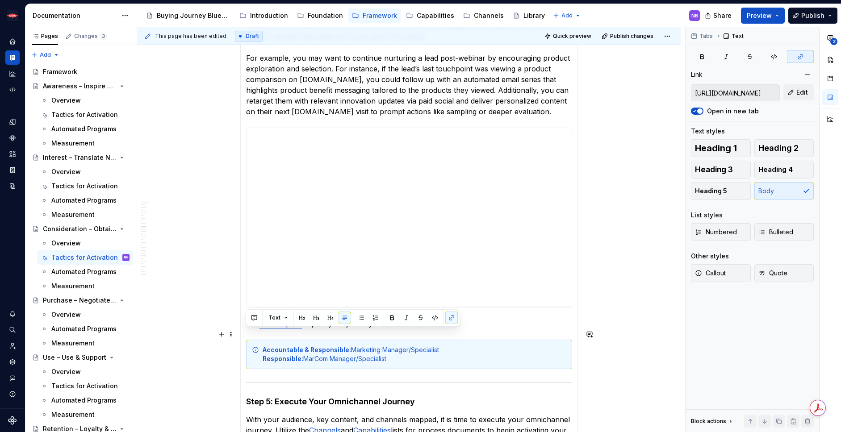
drag, startPoint x: 376, startPoint y: 335, endPoint x: 247, endPoint y: 338, distance: 128.2
click at [247, 329] on p "Use this template to plan your journey." at bounding box center [409, 323] width 326 height 11
copy p "Use this template to plan your journey."
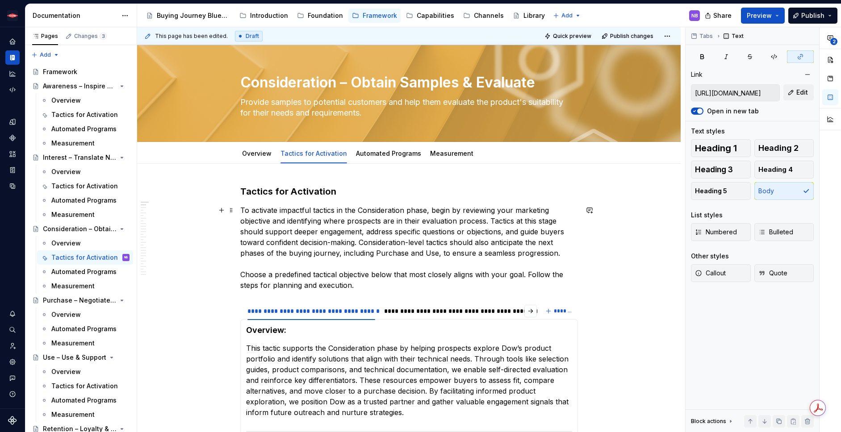
scroll to position [0, 0]
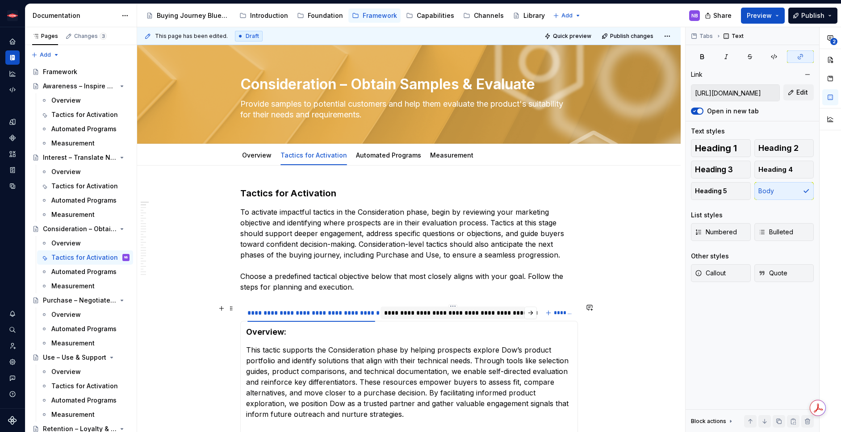
click at [429, 316] on div "**********" at bounding box center [453, 313] width 138 height 9
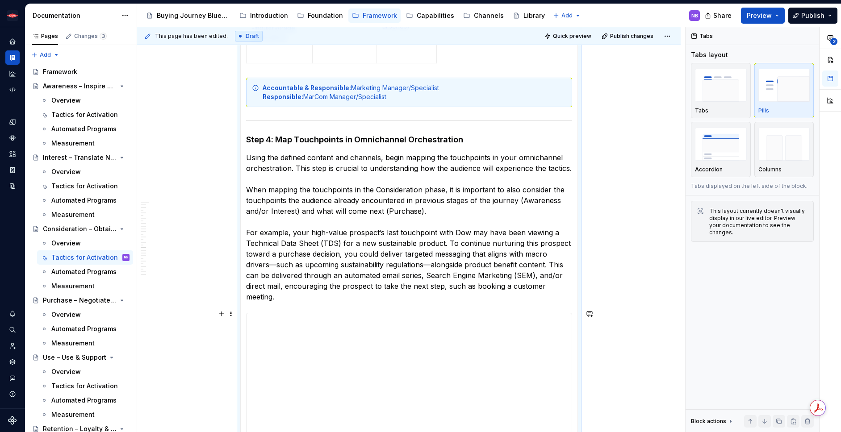
scroll to position [2051, 0]
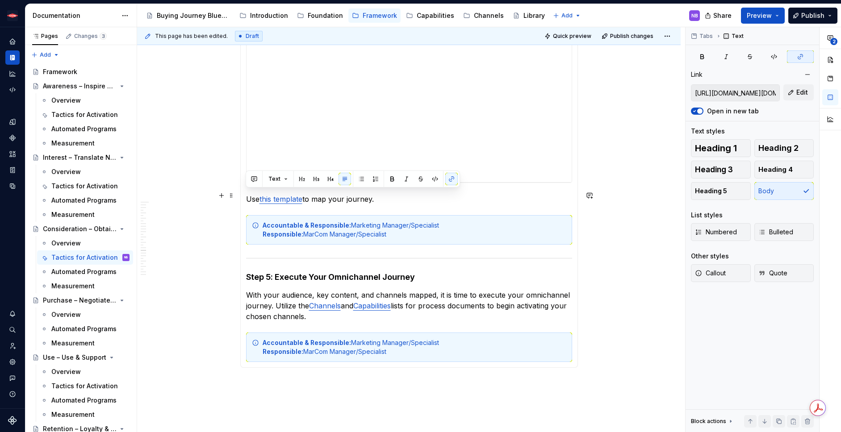
drag, startPoint x: 373, startPoint y: 196, endPoint x: 245, endPoint y: 196, distance: 128.6
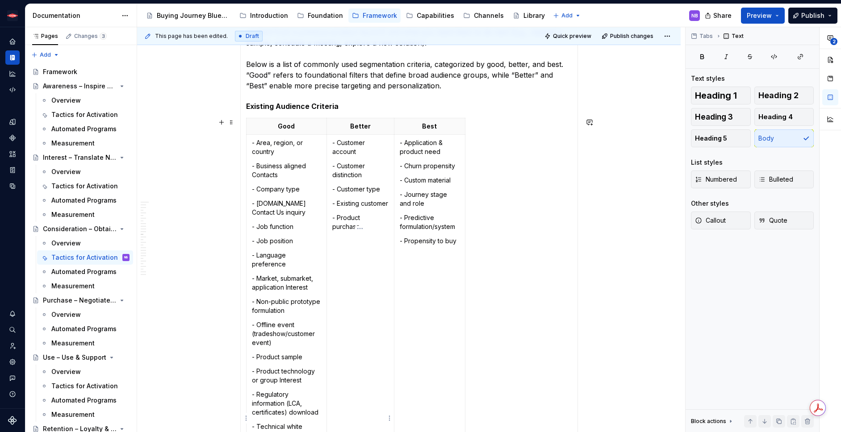
scroll to position [0, 0]
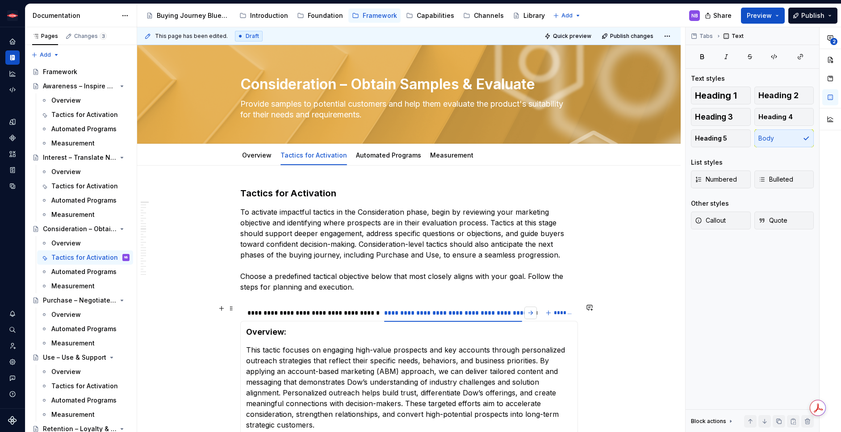
click at [532, 312] on button "button" at bounding box center [530, 313] width 13 height 13
click at [500, 313] on div "**********" at bounding box center [460, 313] width 140 height 9
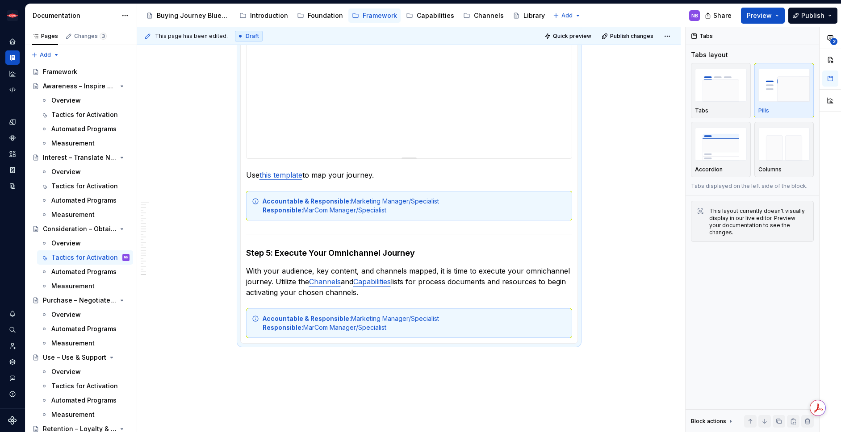
scroll to position [2174, 0]
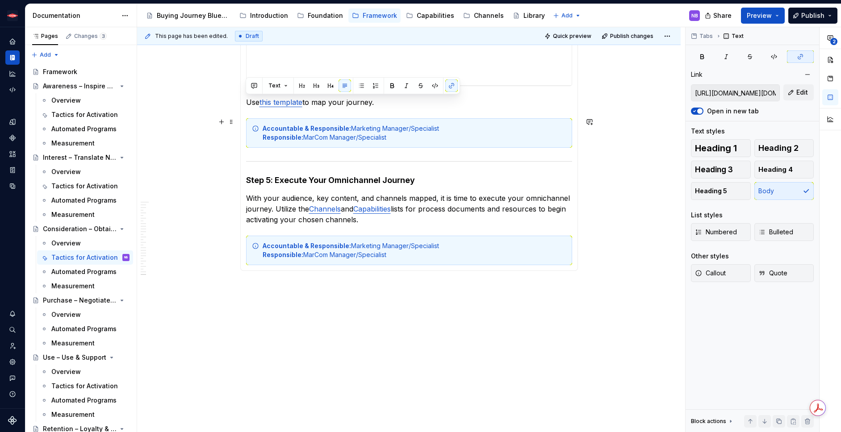
drag, startPoint x: 373, startPoint y: 103, endPoint x: 244, endPoint y: 106, distance: 128.7
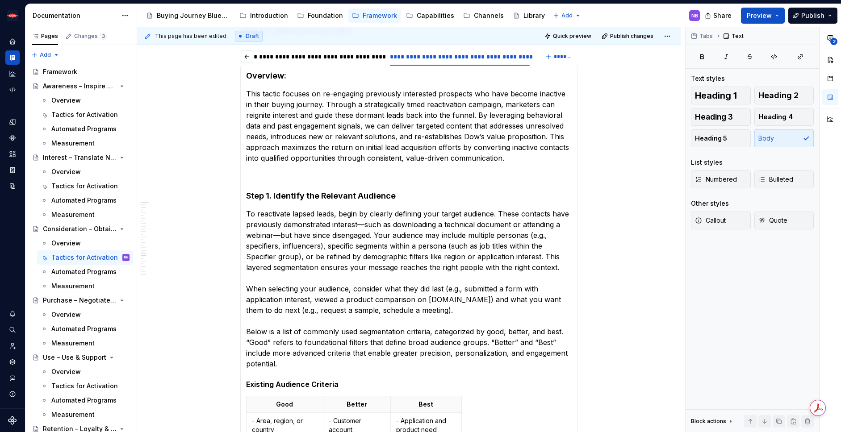
scroll to position [0, 0]
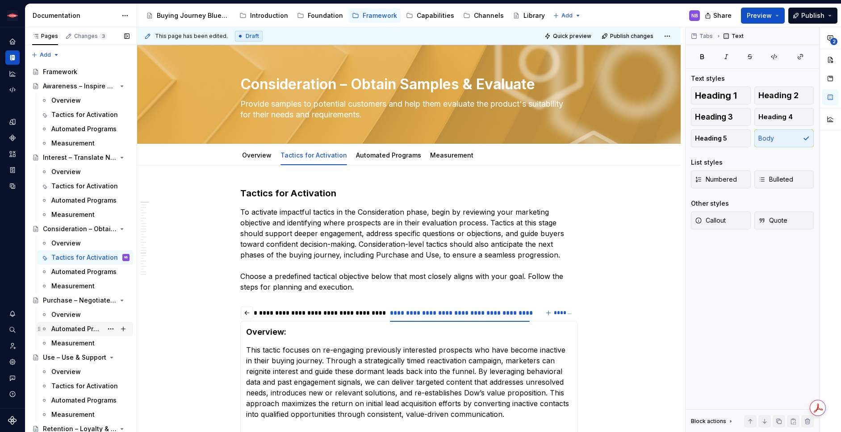
click at [85, 327] on div "Automated Programs" at bounding box center [76, 329] width 51 height 9
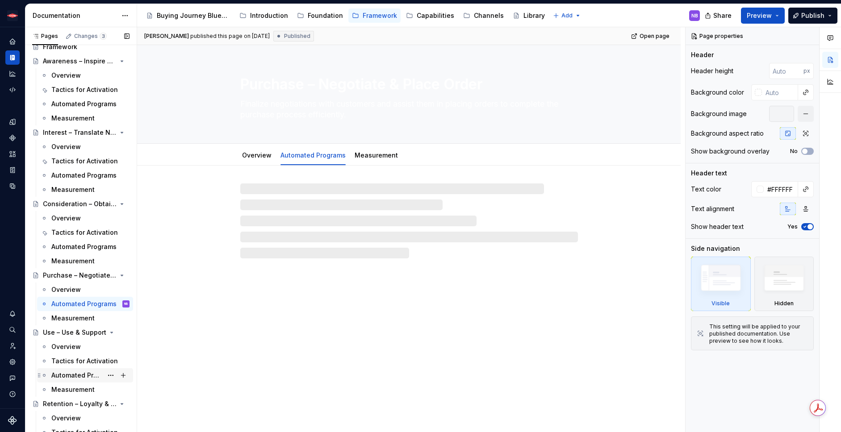
scroll to position [59, 0]
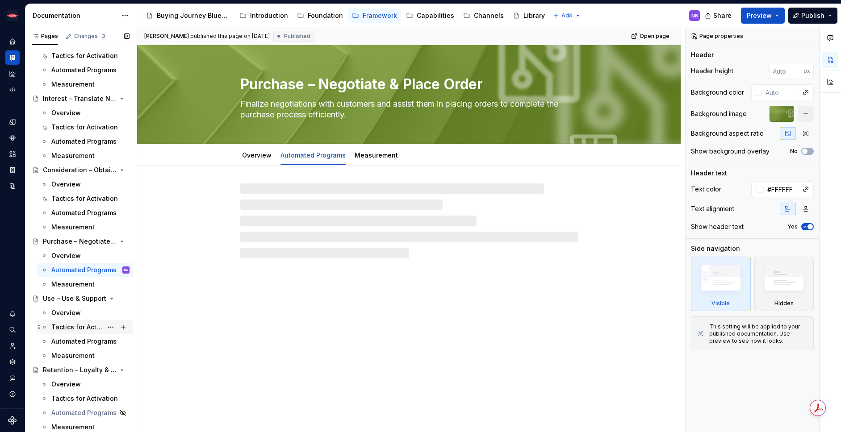
click at [79, 328] on div "Tactics for Activation" at bounding box center [76, 327] width 51 height 9
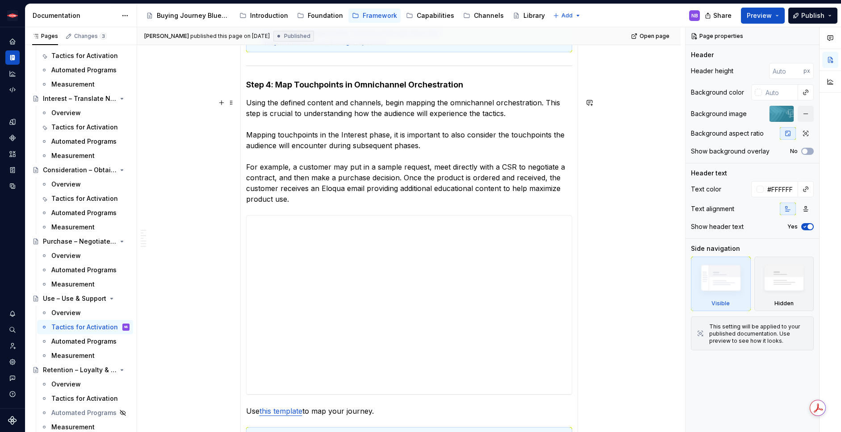
scroll to position [1423, 0]
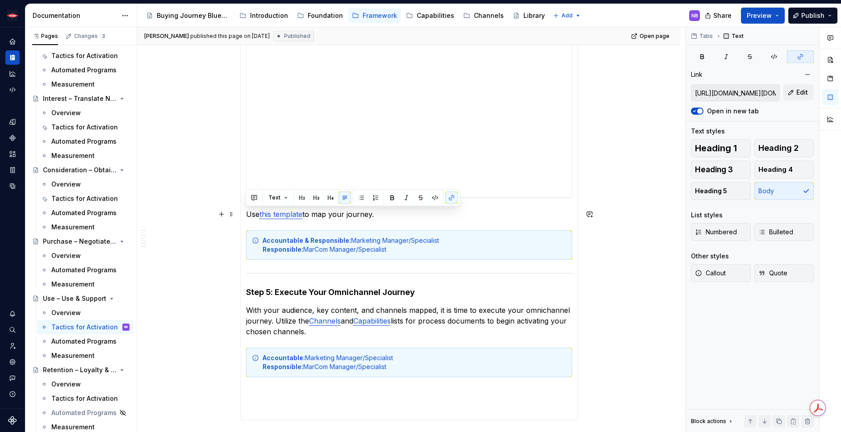
drag, startPoint x: 373, startPoint y: 214, endPoint x: 247, endPoint y: 214, distance: 125.9
click at [247, 214] on p "Use  this template  to map your journey." at bounding box center [409, 214] width 326 height 11
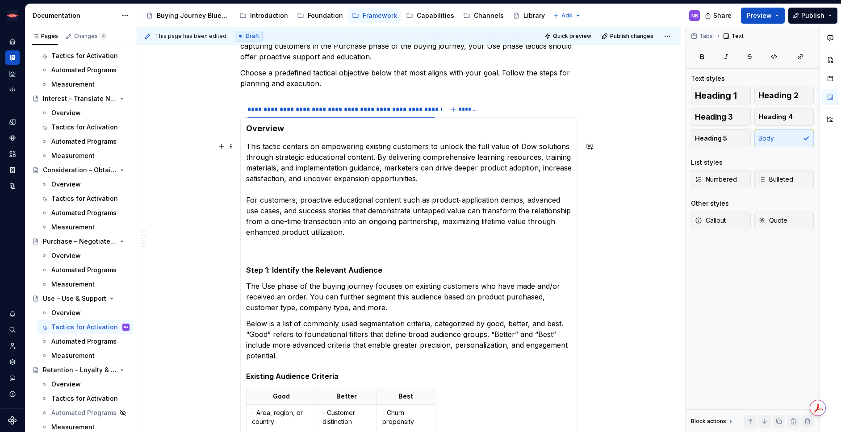
scroll to position [0, 0]
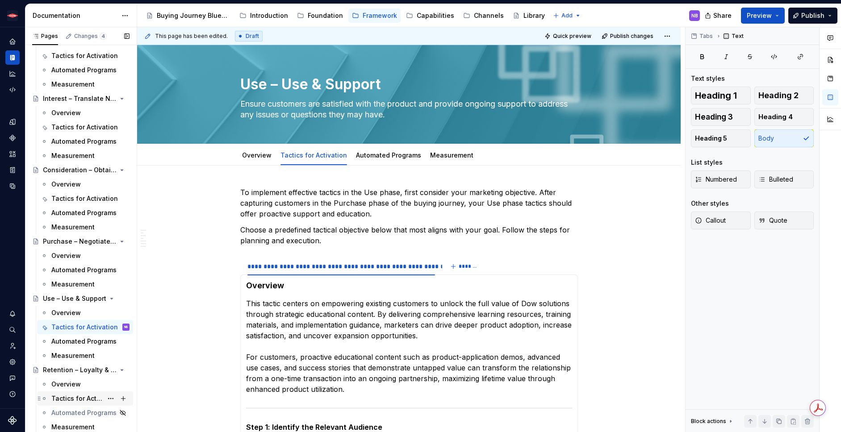
click at [71, 402] on div "Tactics for Activation" at bounding box center [76, 398] width 51 height 9
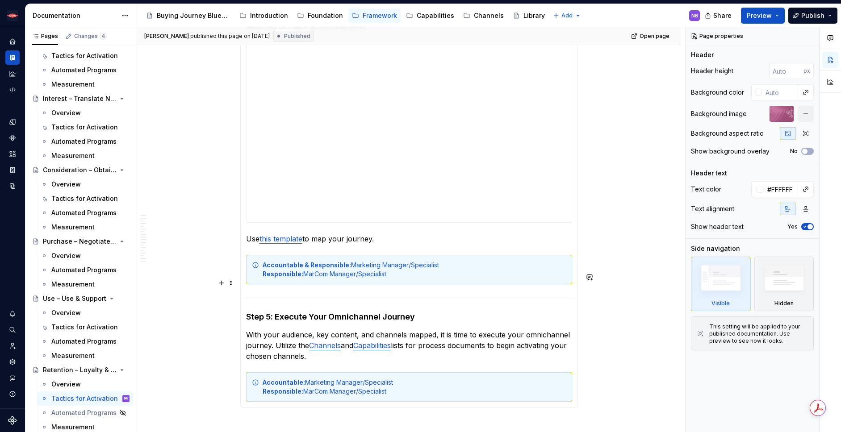
scroll to position [1852, 0]
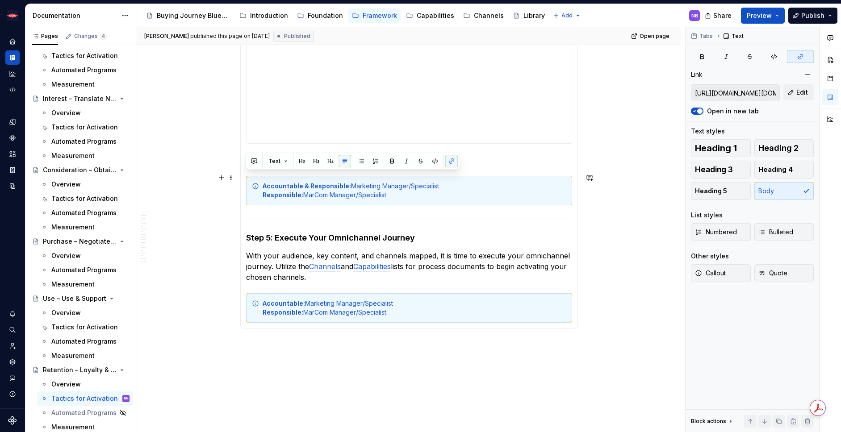
drag, startPoint x: 373, startPoint y: 179, endPoint x: 247, endPoint y: 178, distance: 125.9
click at [247, 165] on p "Use  this template  to map your journey." at bounding box center [409, 160] width 326 height 11
click at [386, 165] on p "Use  this template  to map your journey." at bounding box center [409, 160] width 326 height 11
drag, startPoint x: 373, startPoint y: 177, endPoint x: 209, endPoint y: 181, distance: 163.5
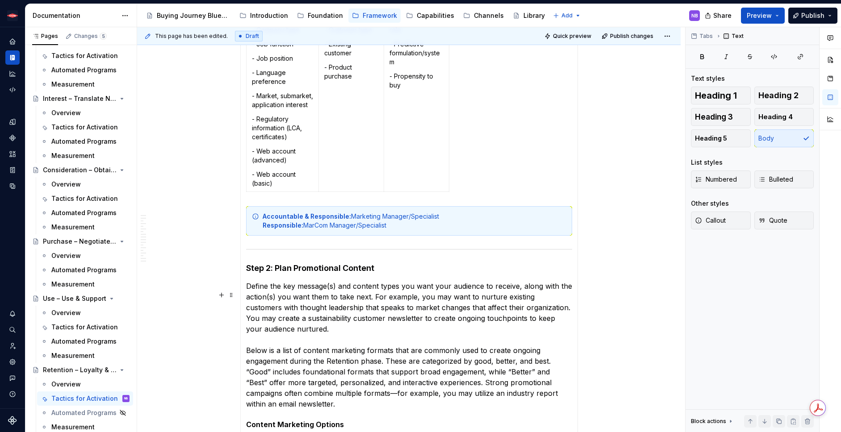
type textarea "*"
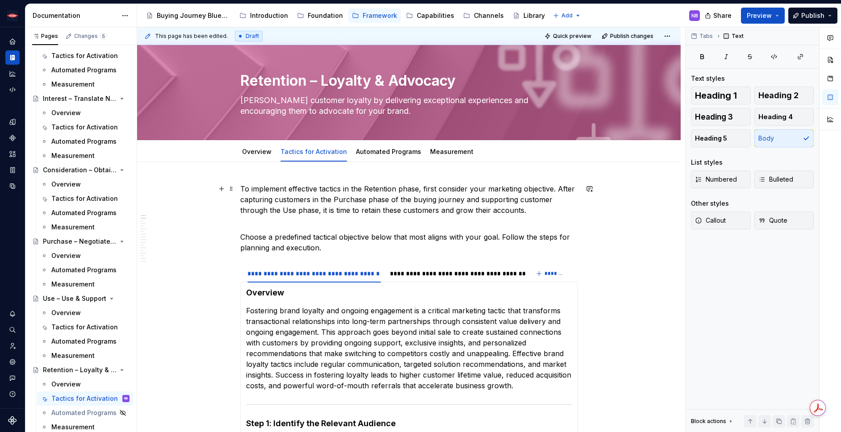
scroll to position [0, 0]
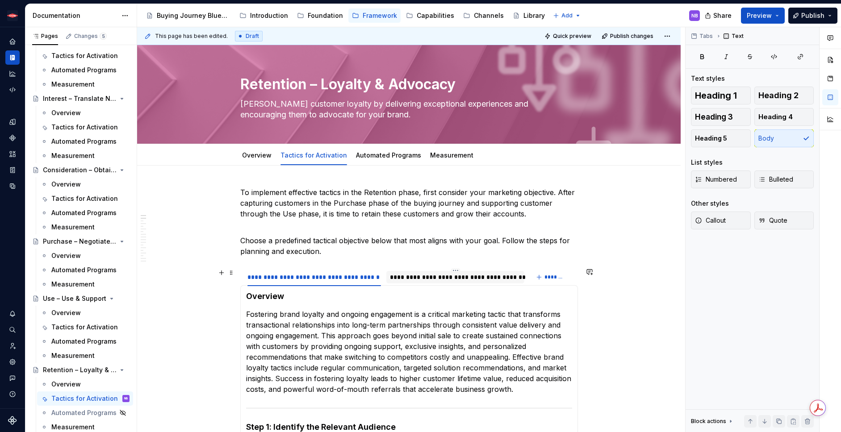
click at [420, 275] on div "**********" at bounding box center [455, 277] width 131 height 9
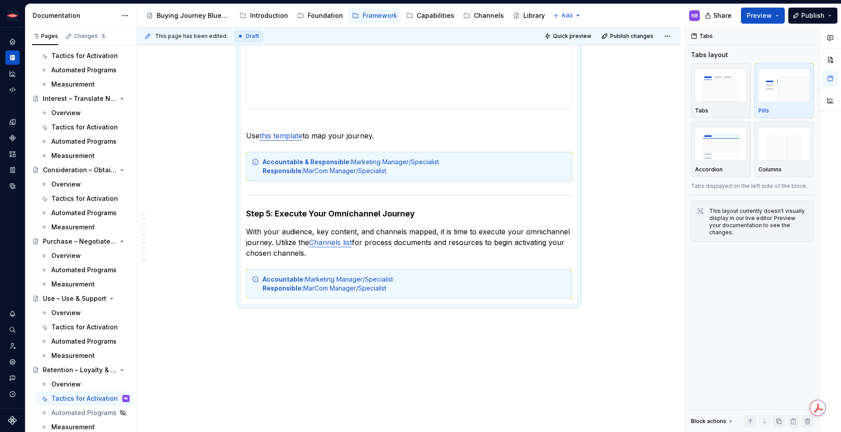
scroll to position [1948, 0]
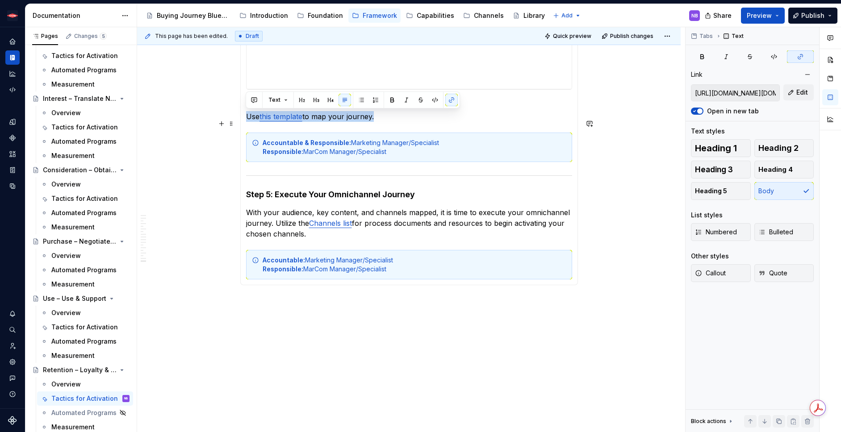
drag, startPoint x: 372, startPoint y: 115, endPoint x: 244, endPoint y: 115, distance: 128.6
paste div
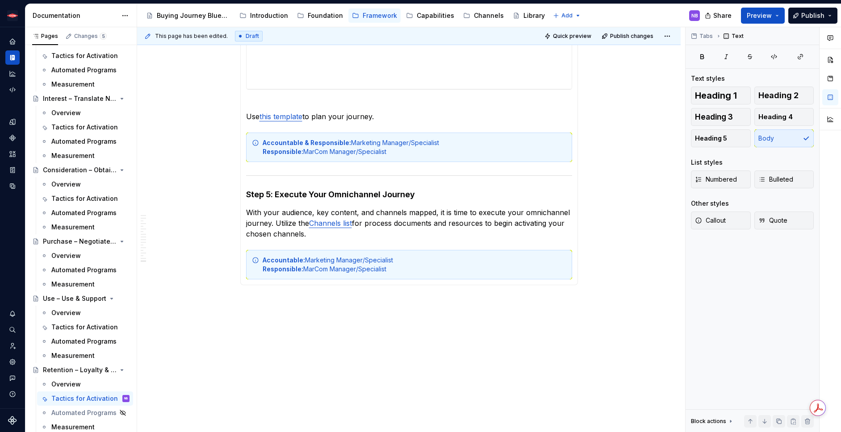
click at [438, 118] on p "Use this template to plan your journey." at bounding box center [409, 110] width 326 height 21
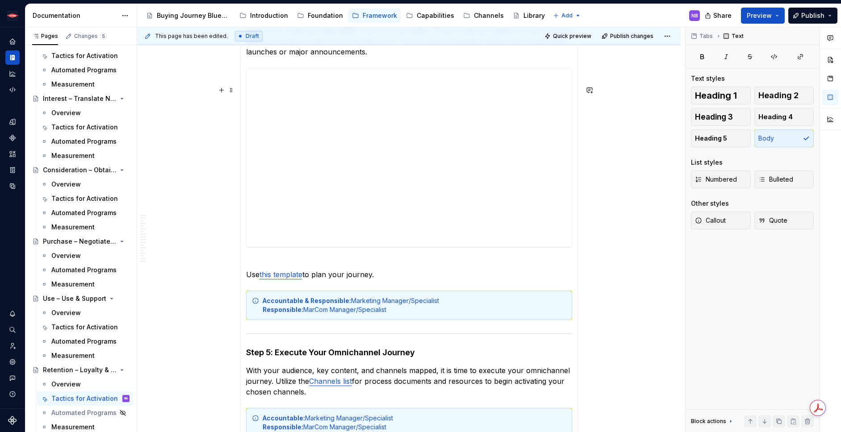
scroll to position [1656, 0]
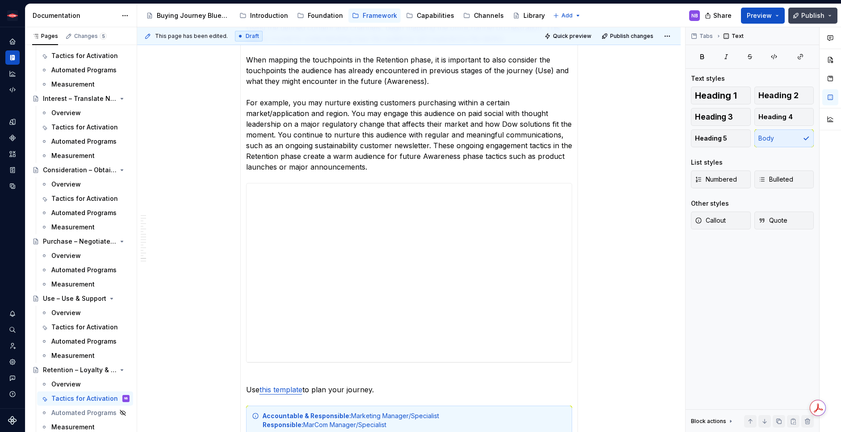
click at [829, 13] on button "Publish" at bounding box center [812, 16] width 49 height 16
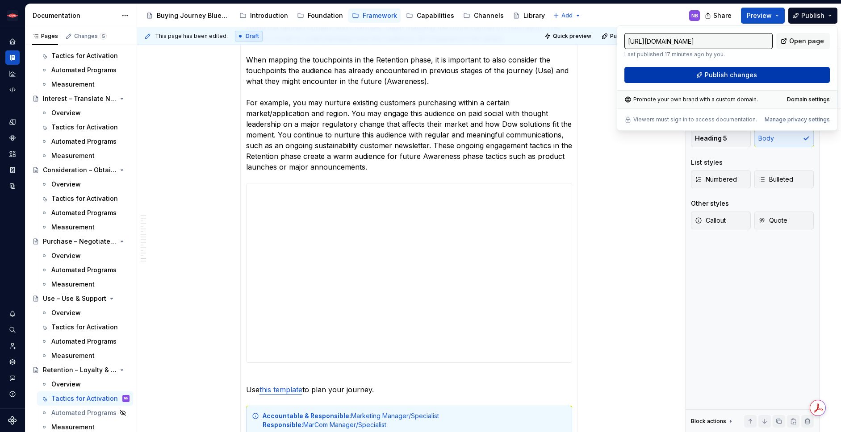
click at [780, 74] on button "Publish changes" at bounding box center [726, 75] width 205 height 16
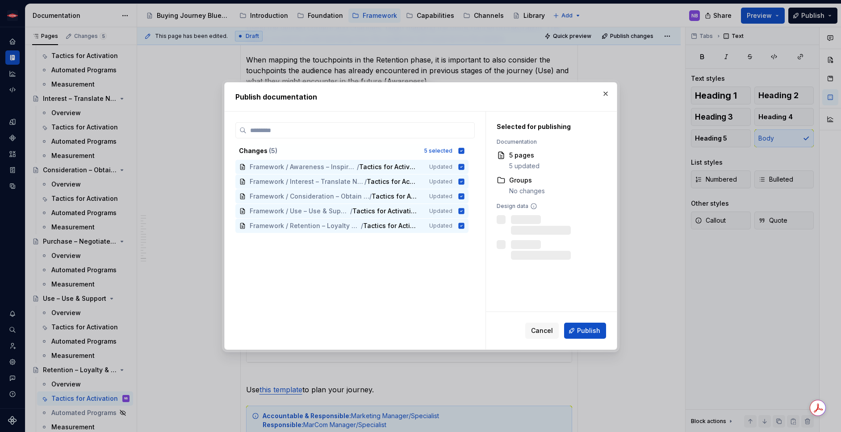
click at [591, 340] on div "Cancel Publish" at bounding box center [551, 331] width 131 height 38
click at [588, 330] on span "Publish" at bounding box center [588, 330] width 23 height 9
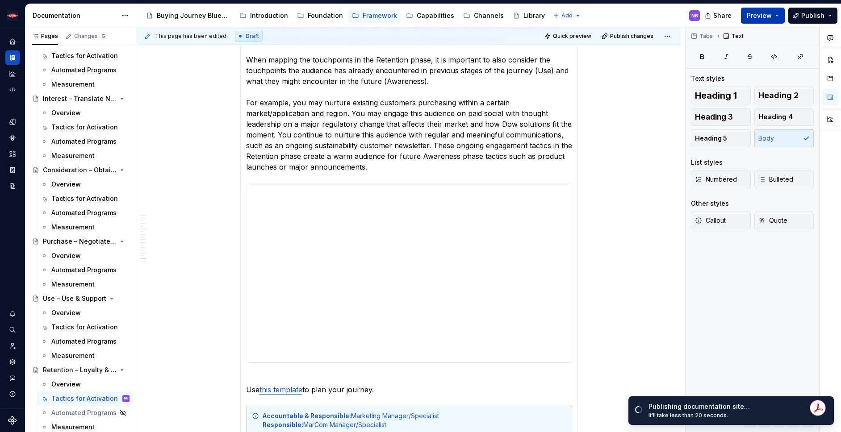
click at [757, 11] on span "Preview" at bounding box center [759, 15] width 25 height 9
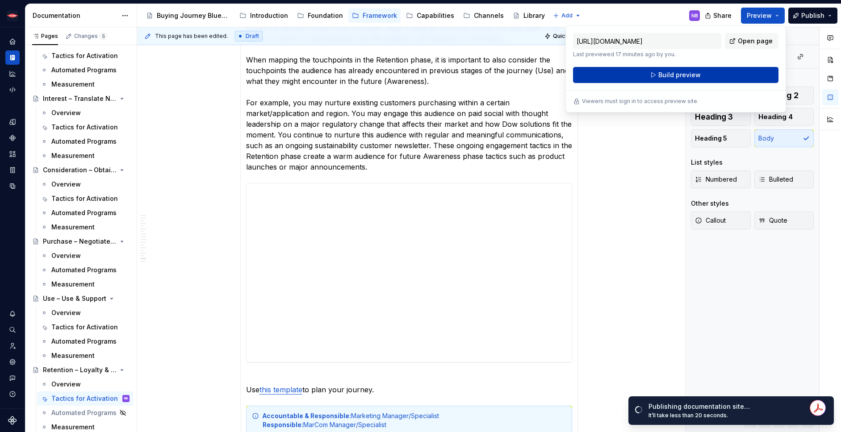
click at [729, 75] on button "Build preview" at bounding box center [675, 75] width 205 height 16
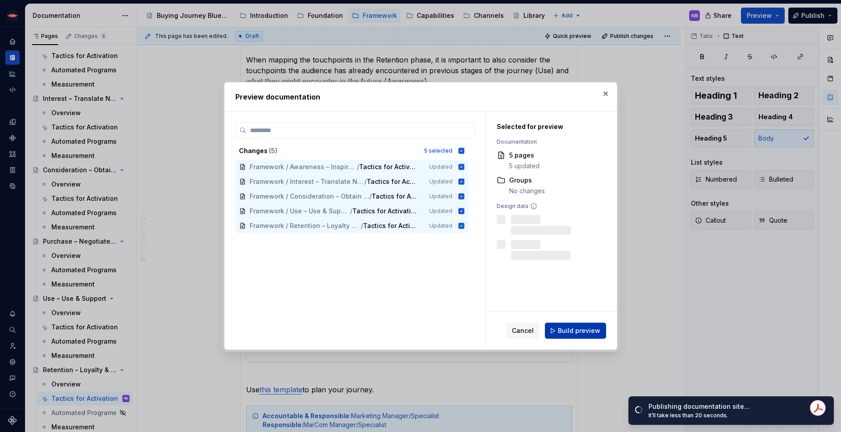
click at [580, 336] on button "Build preview" at bounding box center [575, 331] width 61 height 16
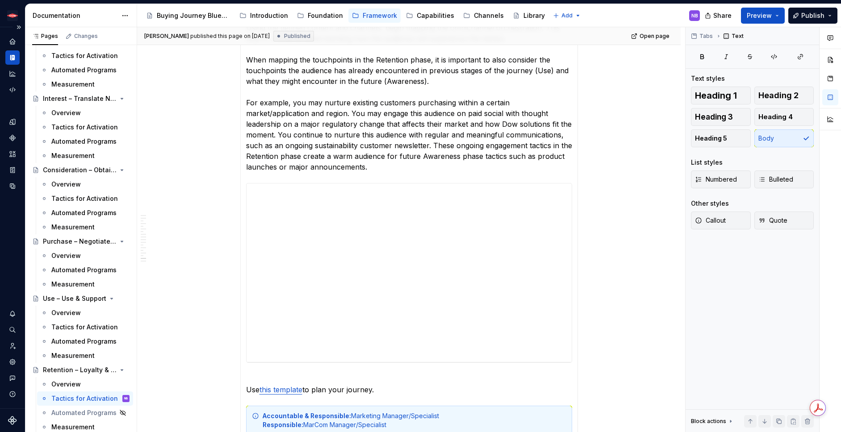
type textarea "*"
